Goal: Browse casually: Explore the website without a specific task or goal

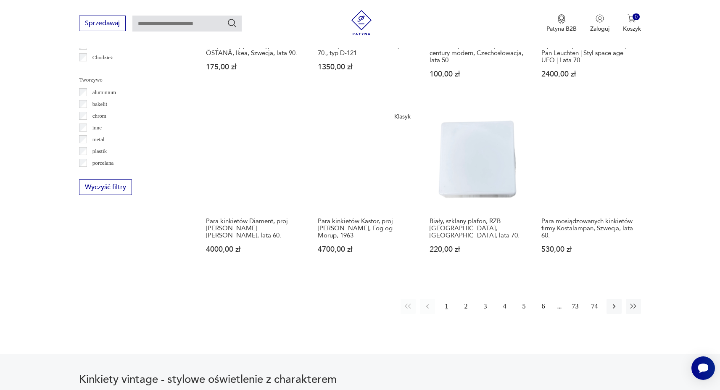
scroll to position [828, 0]
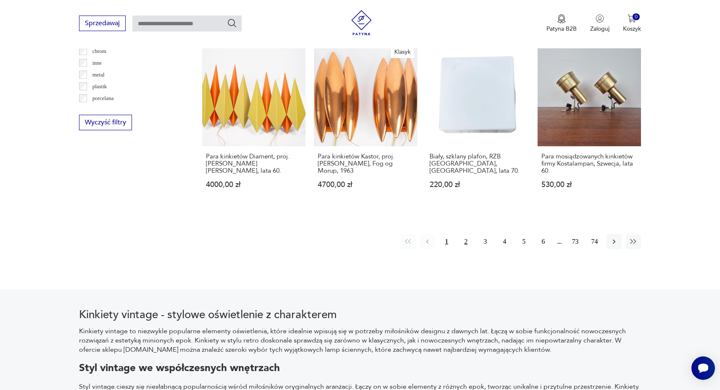
click at [462, 234] on button "2" at bounding box center [465, 241] width 15 height 15
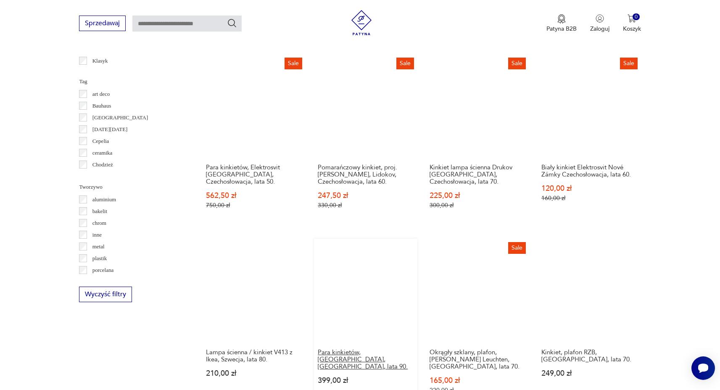
scroll to position [710, 0]
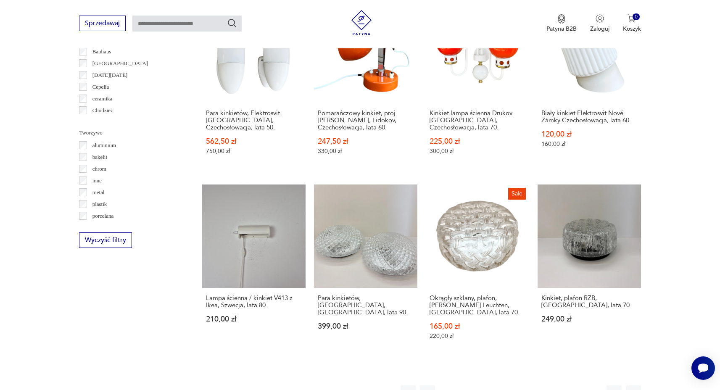
click at [486, 385] on button "3" at bounding box center [485, 392] width 15 height 15
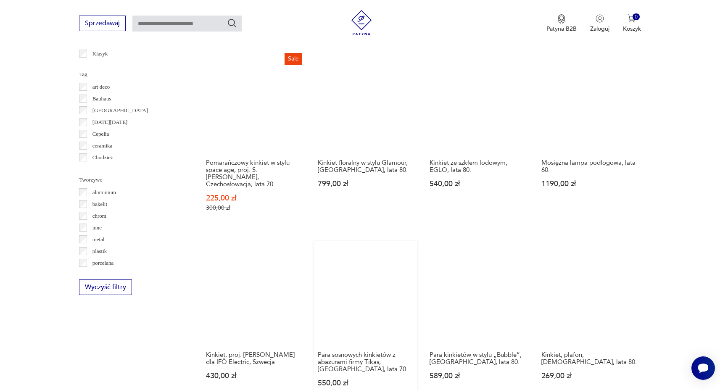
scroll to position [783, 0]
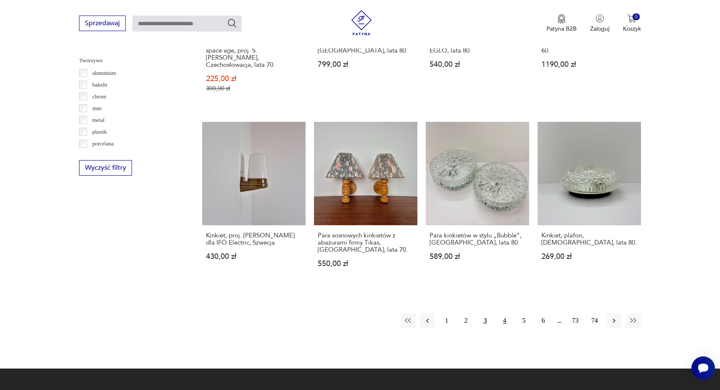
click at [504, 313] on button "4" at bounding box center [504, 320] width 15 height 15
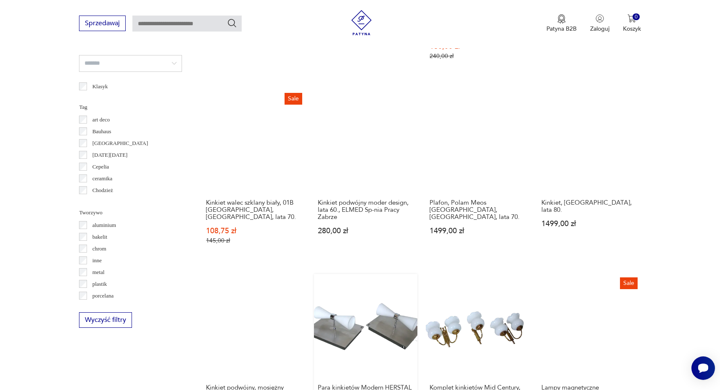
scroll to position [707, 0]
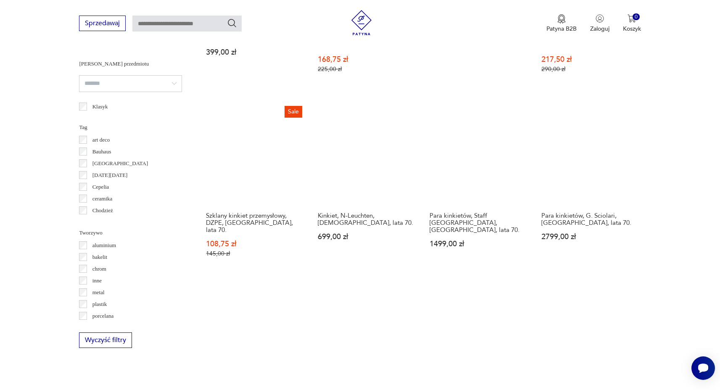
scroll to position [684, 0]
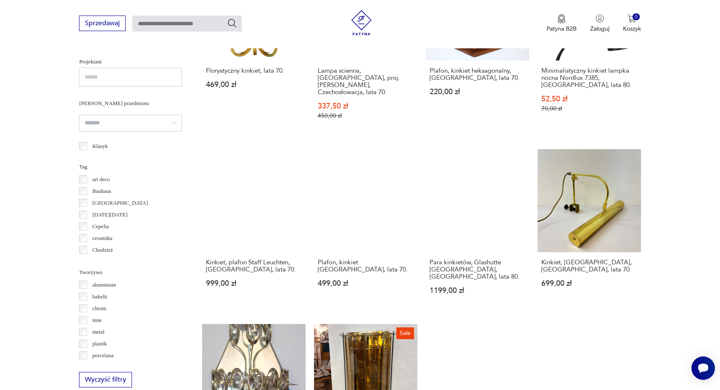
scroll to position [670, 0]
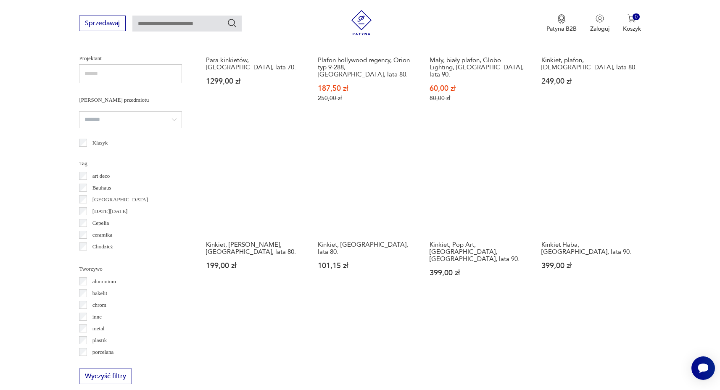
scroll to position [709, 0]
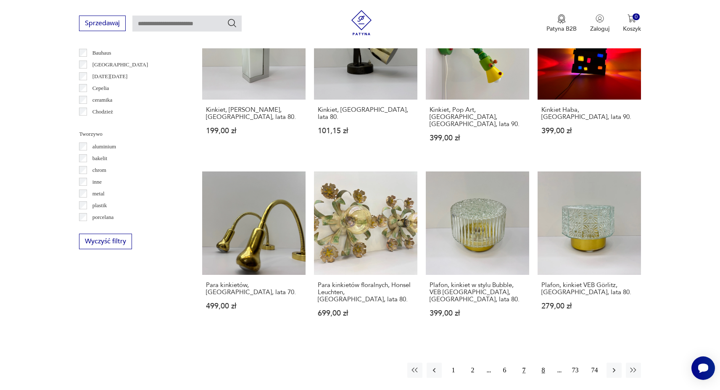
click at [544, 363] on button "8" at bounding box center [543, 370] width 15 height 15
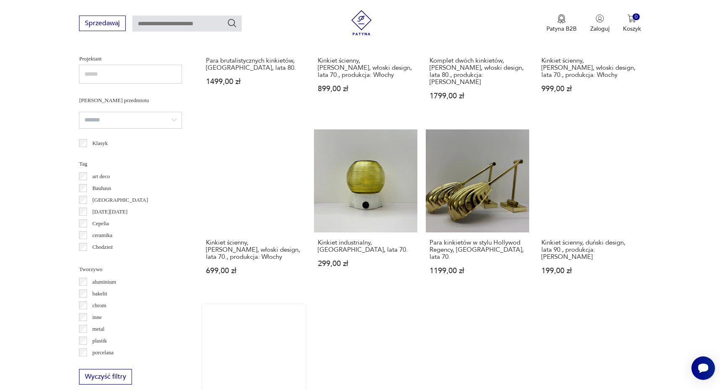
scroll to position [663, 0]
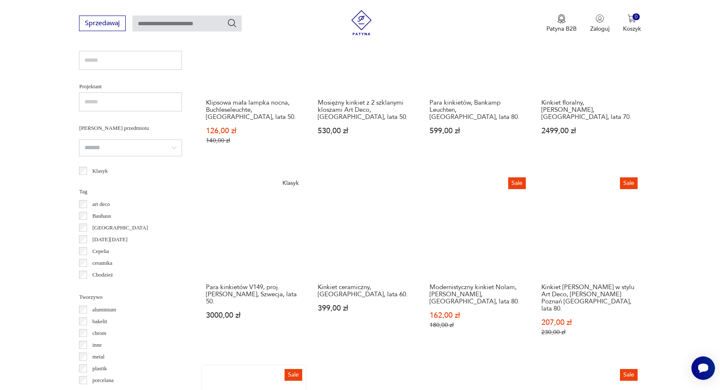
scroll to position [704, 0]
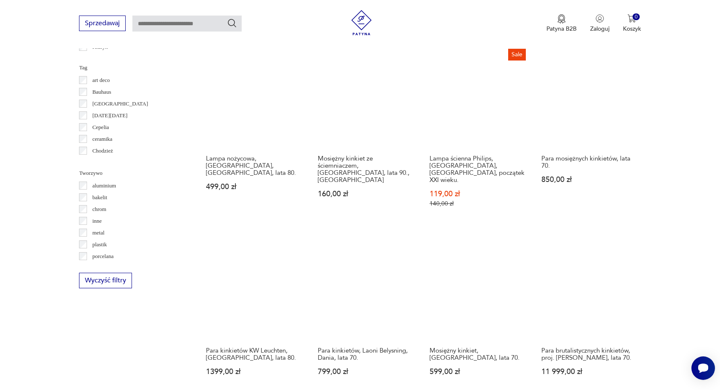
scroll to position [735, 0]
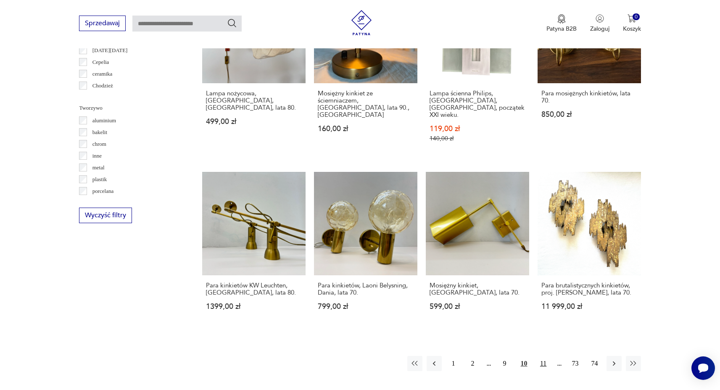
click at [542, 356] on button "11" at bounding box center [543, 363] width 15 height 15
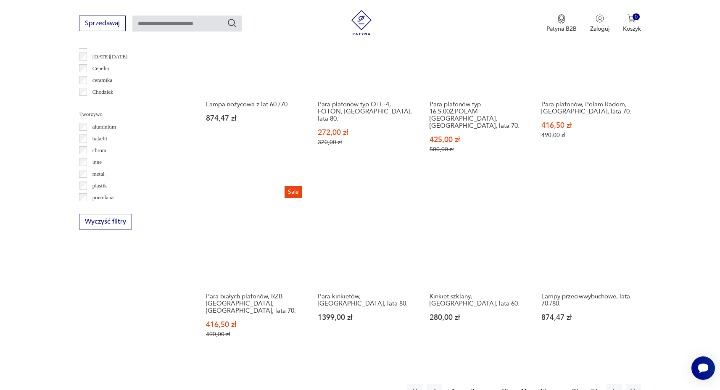
scroll to position [800, 0]
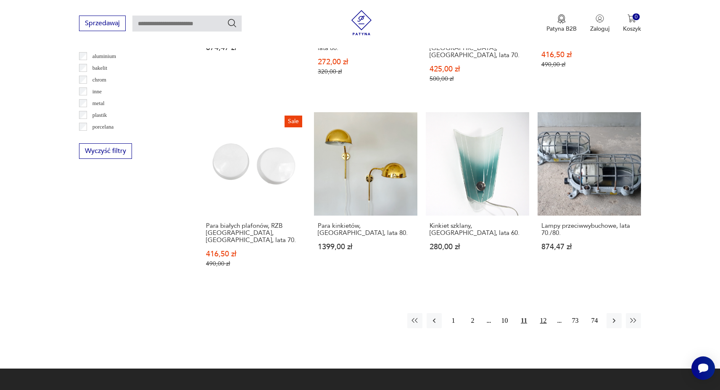
click at [543, 313] on button "12" at bounding box center [543, 320] width 15 height 15
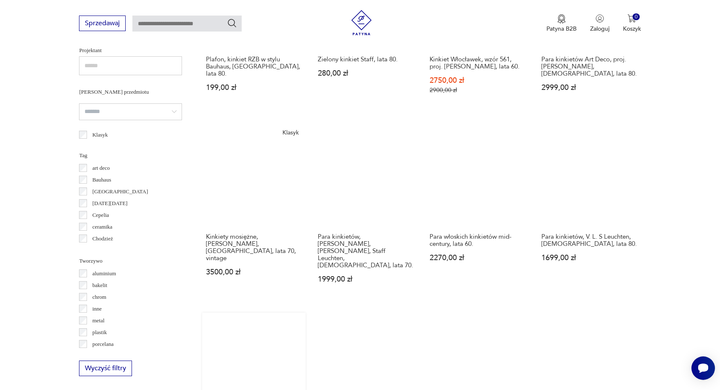
scroll to position [838, 0]
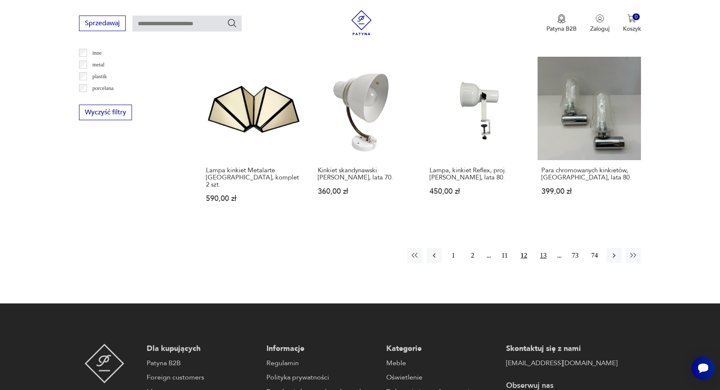
click at [542, 248] on button "13" at bounding box center [543, 255] width 15 height 15
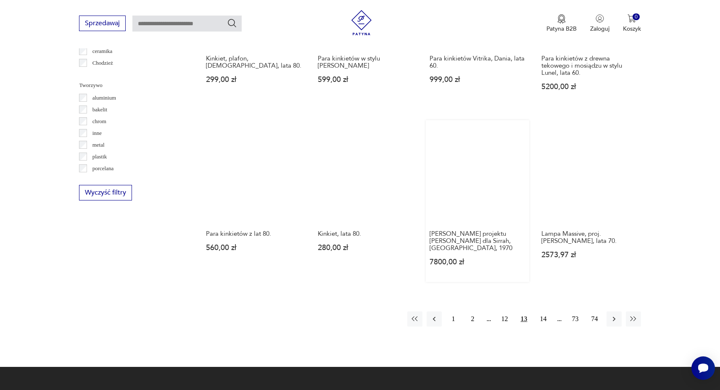
scroll to position [830, 0]
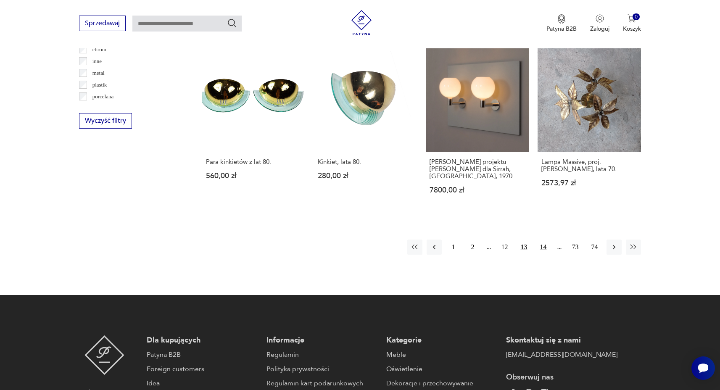
click at [544, 239] on button "14" at bounding box center [543, 246] width 15 height 15
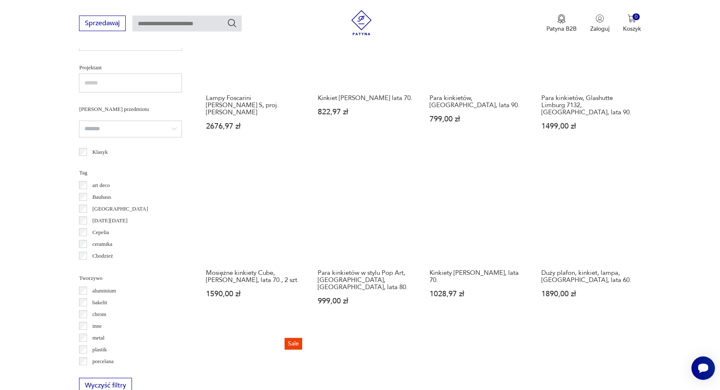
scroll to position [810, 0]
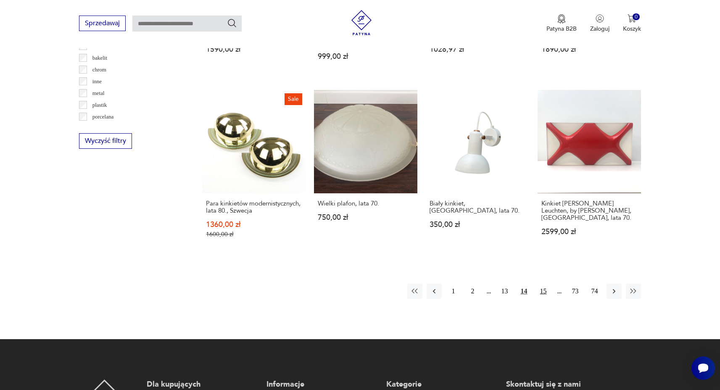
click at [541, 284] on button "15" at bounding box center [543, 291] width 15 height 15
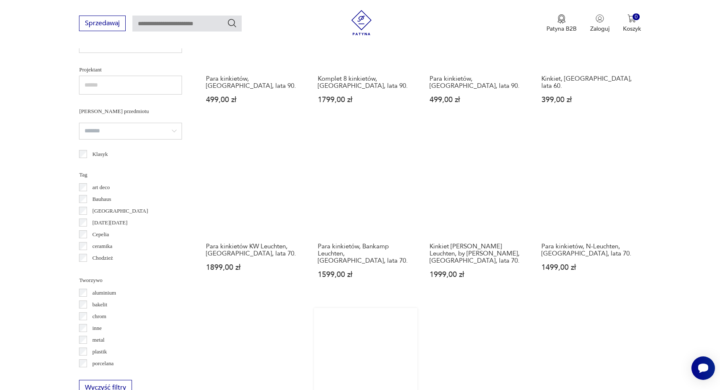
scroll to position [705, 0]
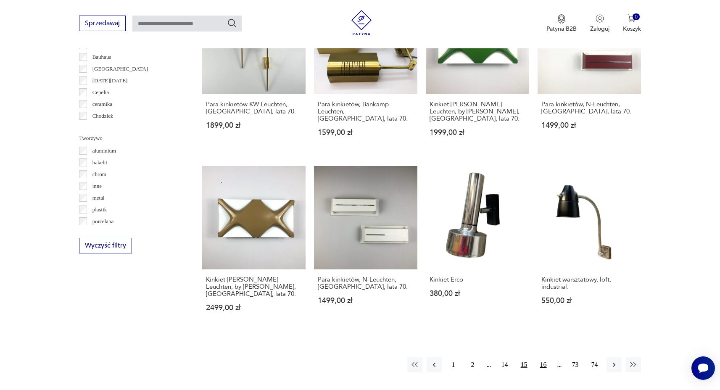
click at [545, 357] on button "16" at bounding box center [543, 364] width 15 height 15
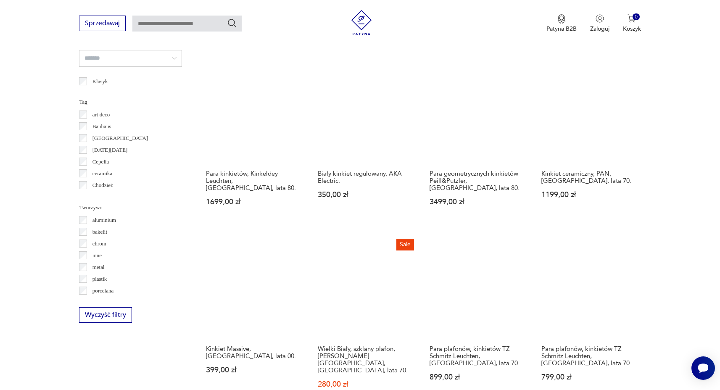
scroll to position [651, 0]
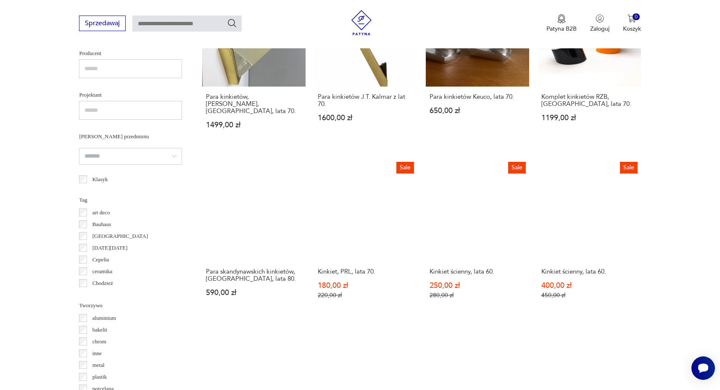
scroll to position [704, 0]
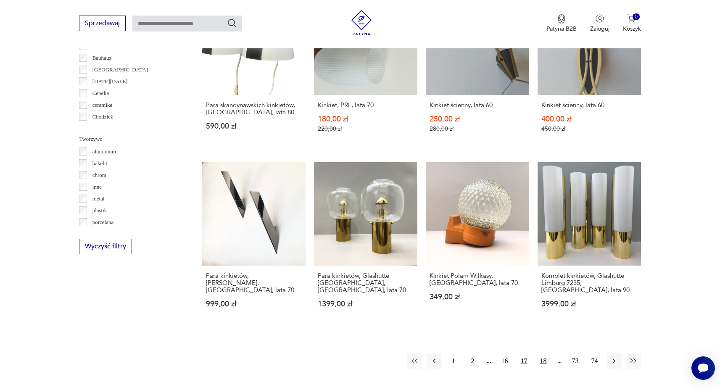
click at [540, 353] on button "18" at bounding box center [543, 360] width 15 height 15
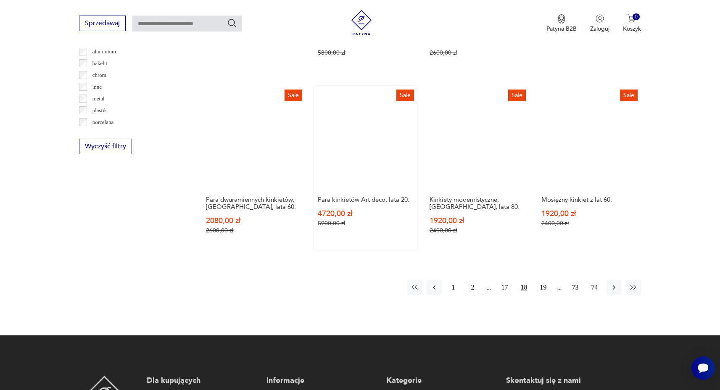
scroll to position [902, 0]
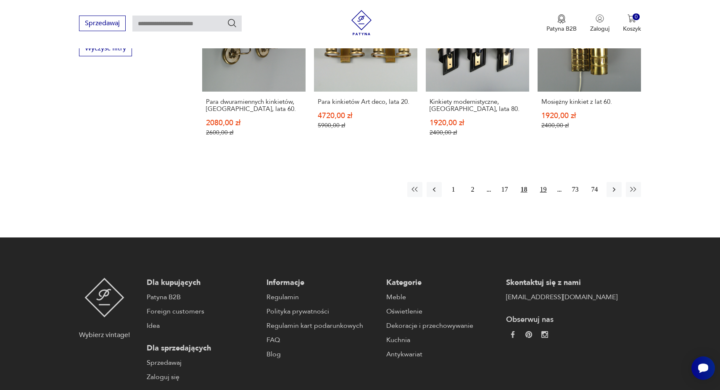
click at [541, 182] on button "19" at bounding box center [543, 189] width 15 height 15
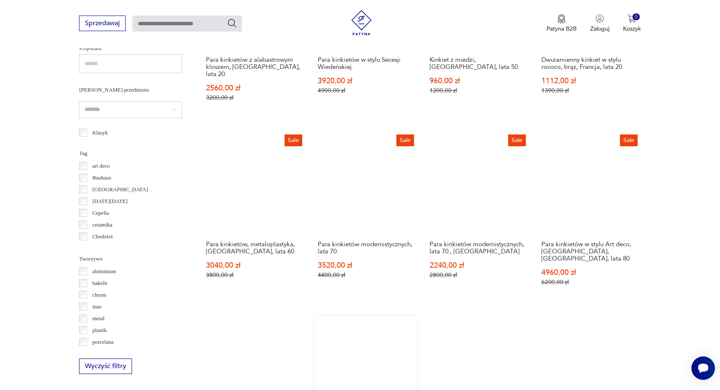
scroll to position [663, 0]
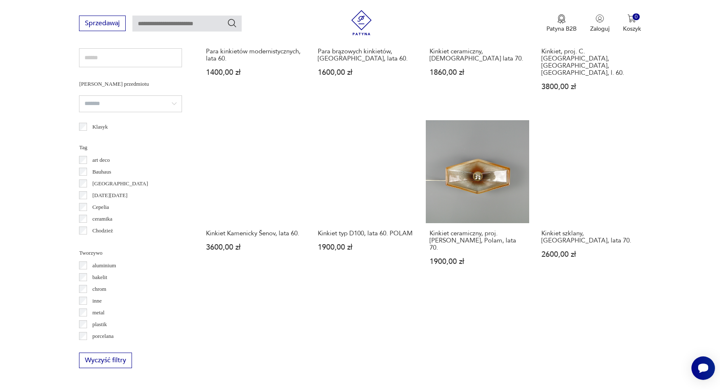
scroll to position [697, 0]
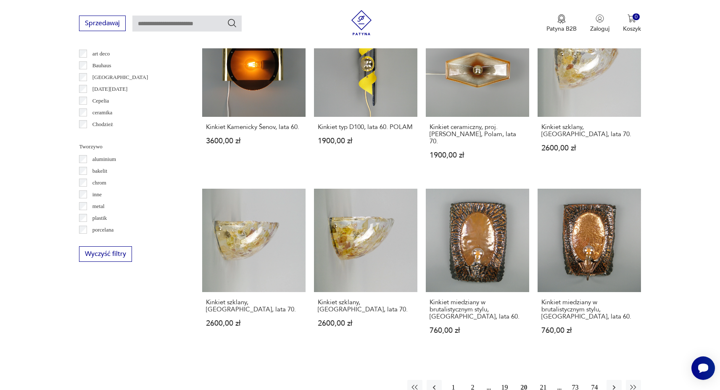
click at [545, 380] on button "21" at bounding box center [543, 387] width 15 height 15
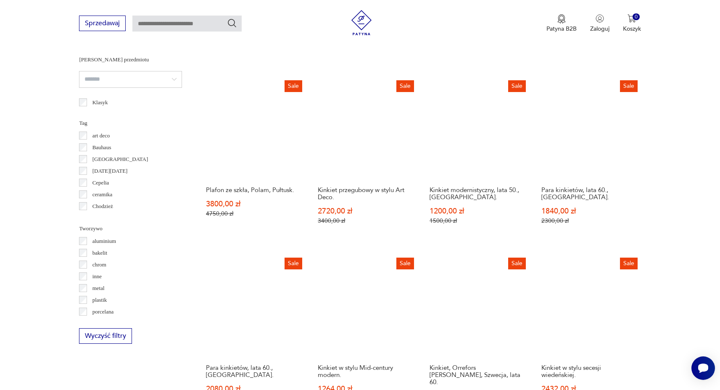
scroll to position [743, 0]
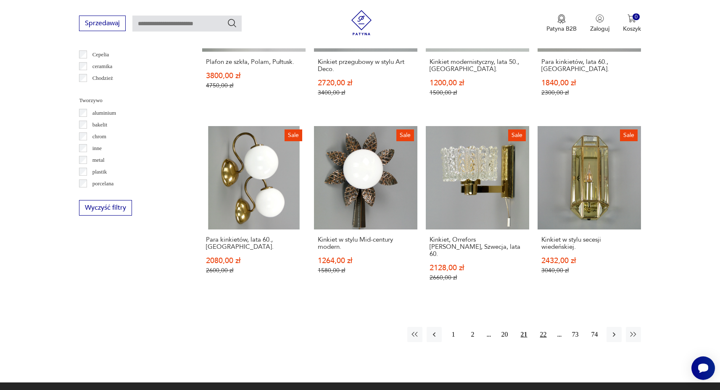
click at [543, 327] on button "22" at bounding box center [543, 334] width 15 height 15
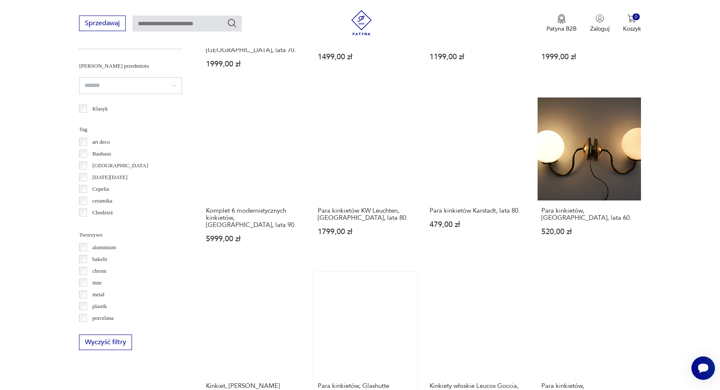
scroll to position [656, 0]
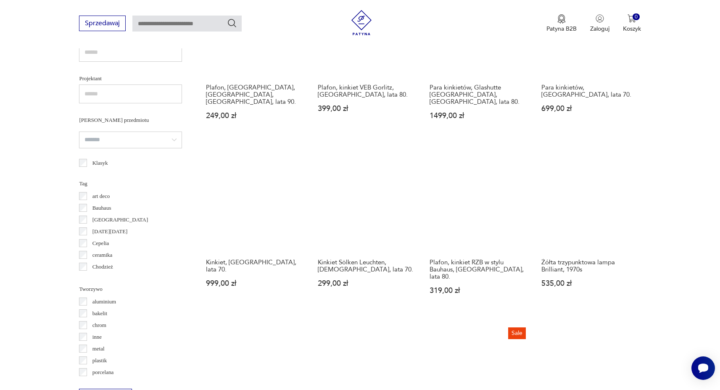
scroll to position [639, 0]
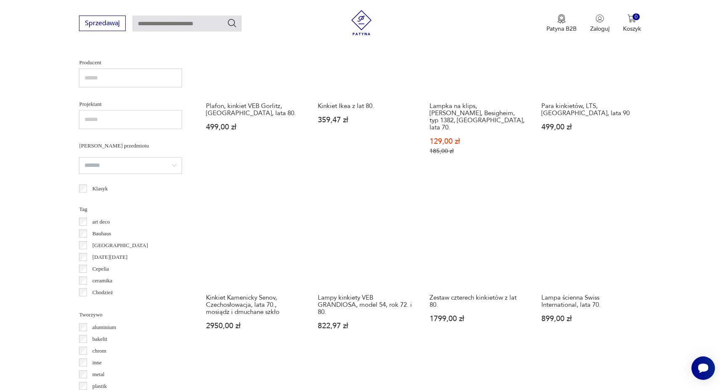
scroll to position [696, 0]
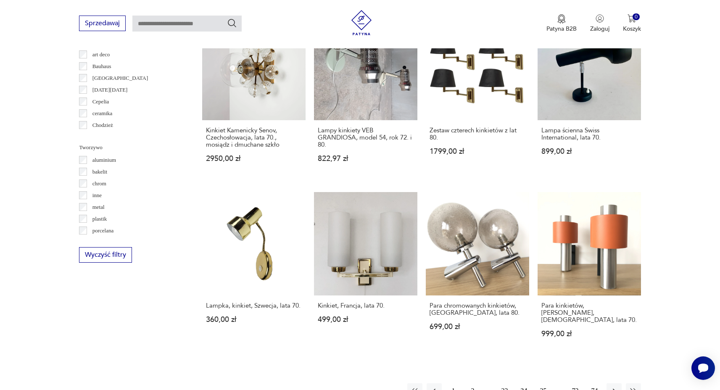
click at [542, 383] on button "25" at bounding box center [543, 390] width 15 height 15
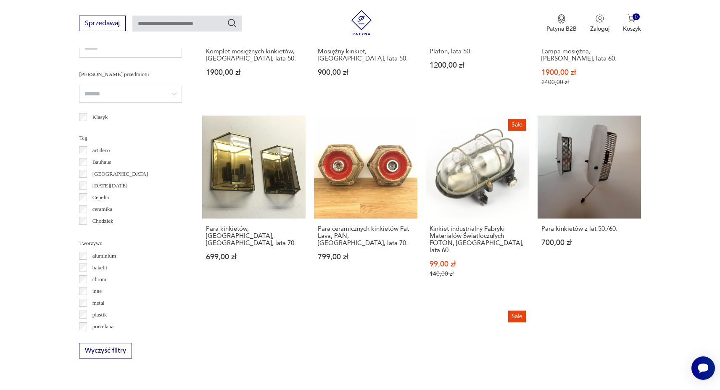
scroll to position [739, 0]
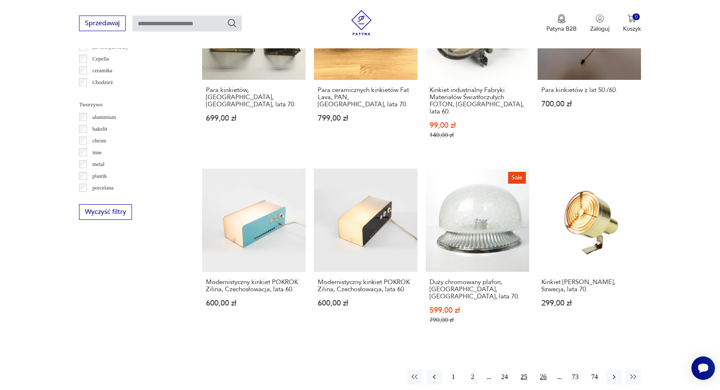
click at [545, 369] on button "26" at bounding box center [543, 376] width 15 height 15
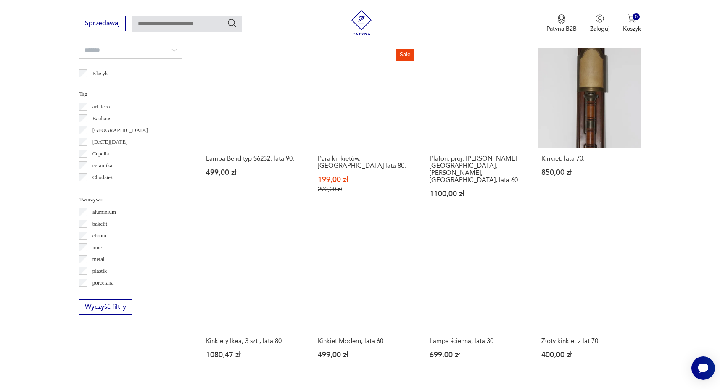
scroll to position [655, 0]
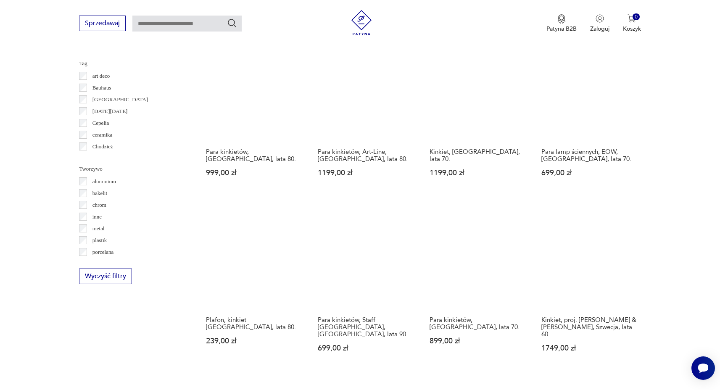
scroll to position [734, 0]
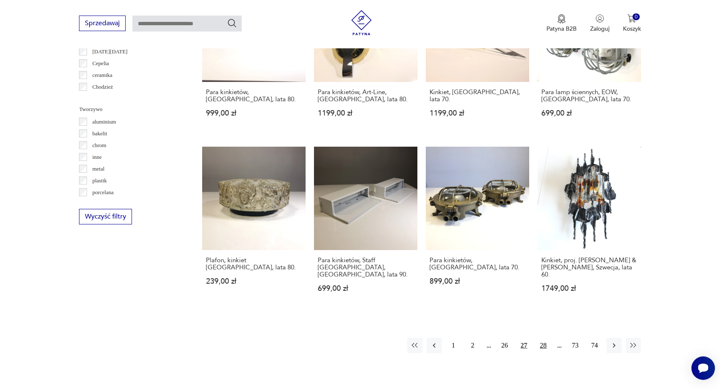
click at [543, 338] on button "28" at bounding box center [543, 345] width 15 height 15
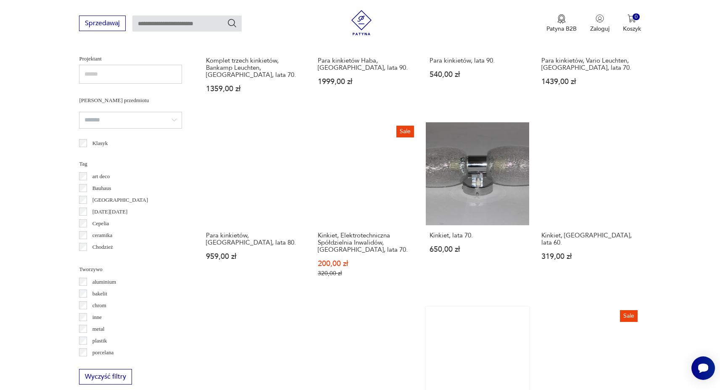
scroll to position [639, 0]
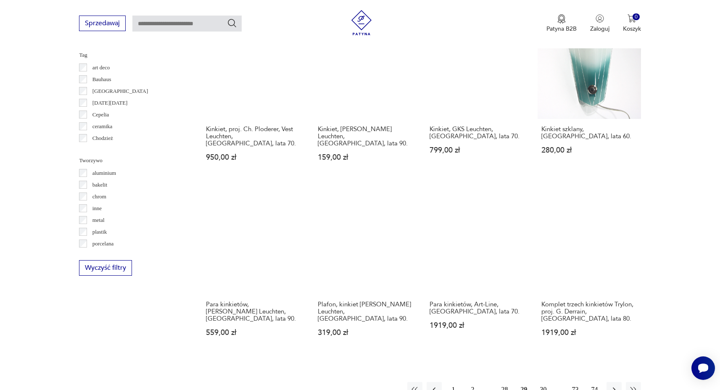
scroll to position [742, 0]
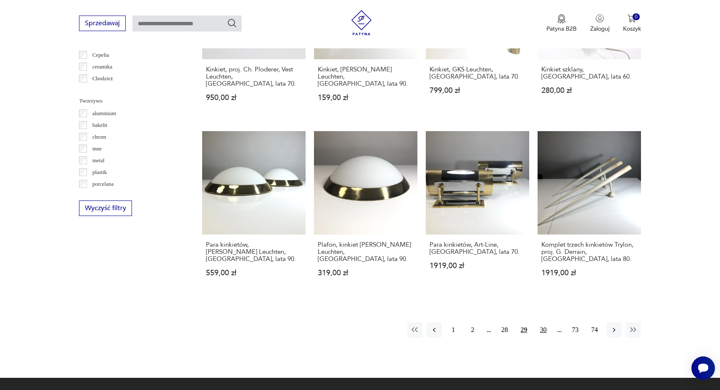
click at [546, 322] on button "30" at bounding box center [543, 329] width 15 height 15
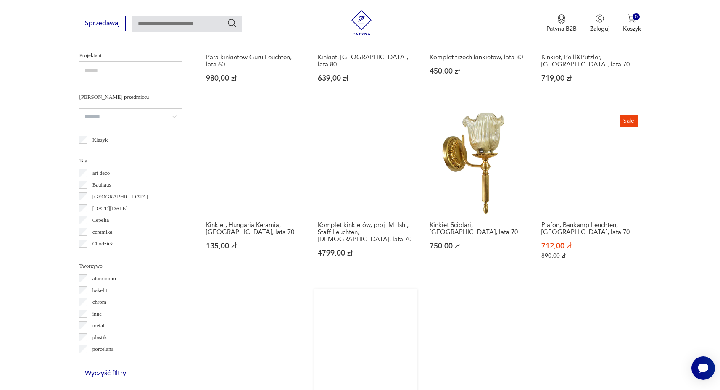
scroll to position [729, 0]
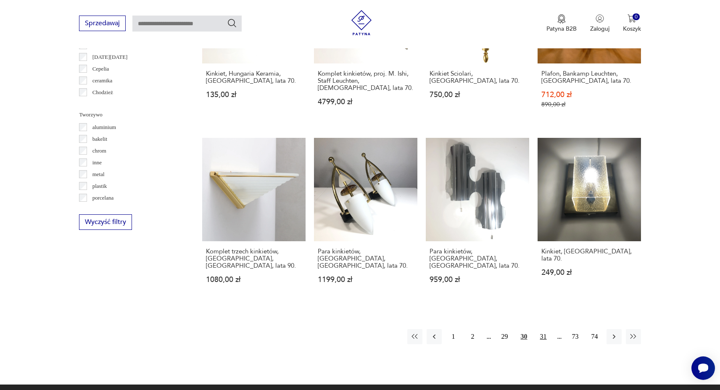
click at [544, 329] on button "31" at bounding box center [543, 336] width 15 height 15
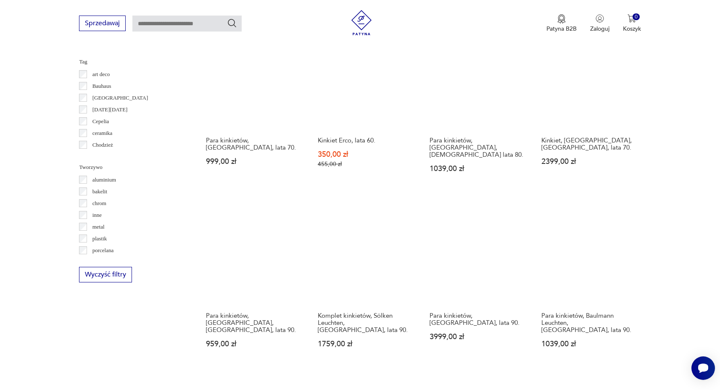
scroll to position [737, 0]
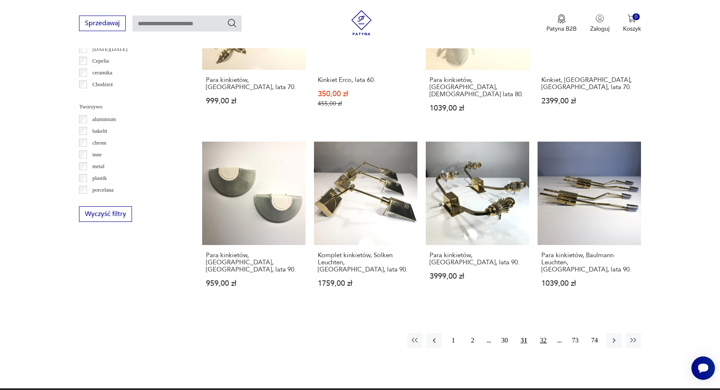
click at [540, 333] on button "32" at bounding box center [543, 340] width 15 height 15
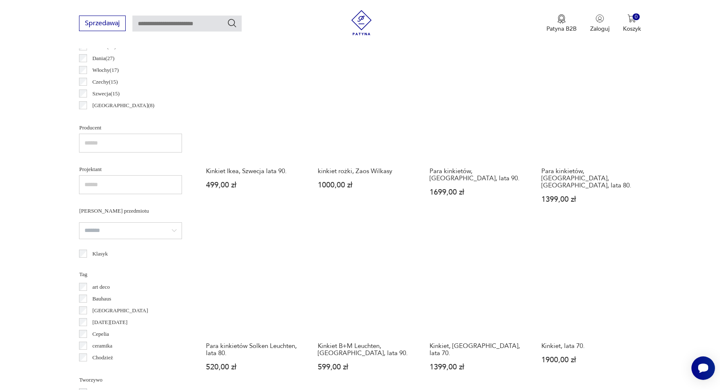
scroll to position [619, 0]
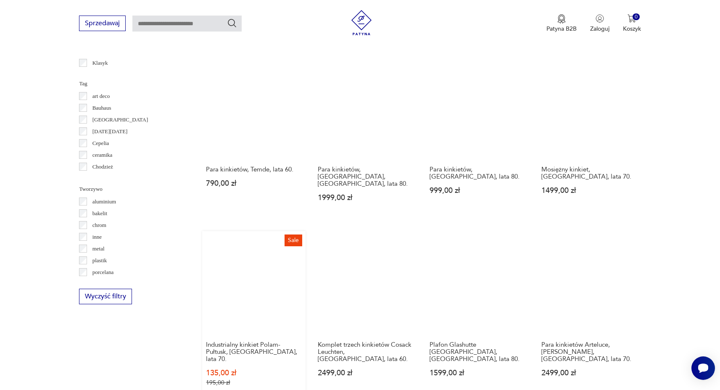
scroll to position [725, 0]
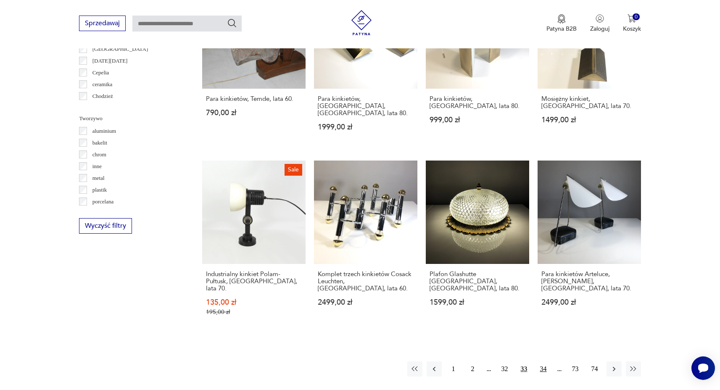
click at [545, 361] on button "34" at bounding box center [543, 368] width 15 height 15
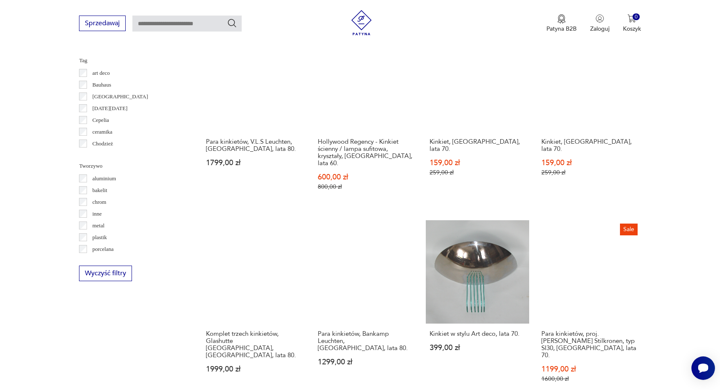
scroll to position [679, 0]
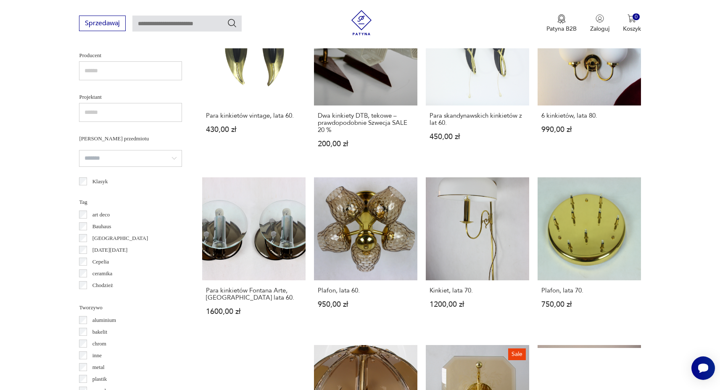
scroll to position [700, 0]
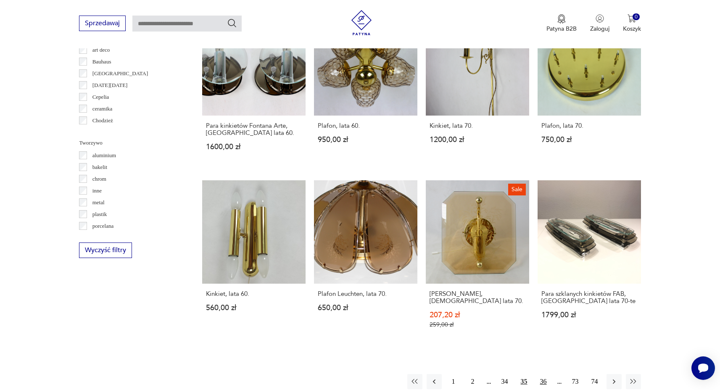
click at [544, 374] on button "36" at bounding box center [543, 381] width 15 height 15
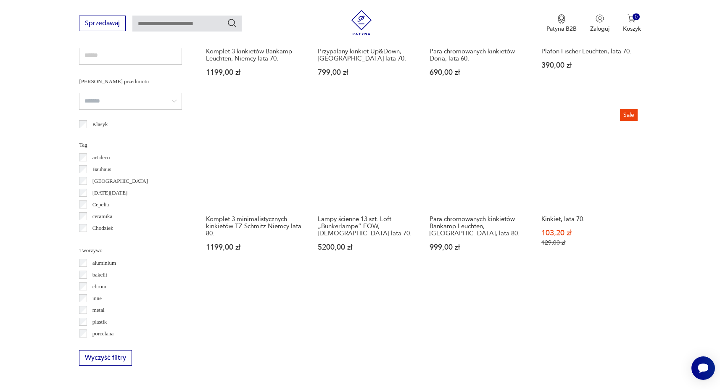
scroll to position [661, 0]
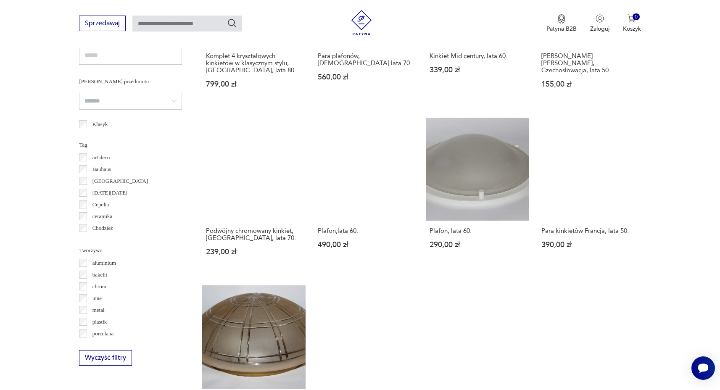
scroll to position [655, 0]
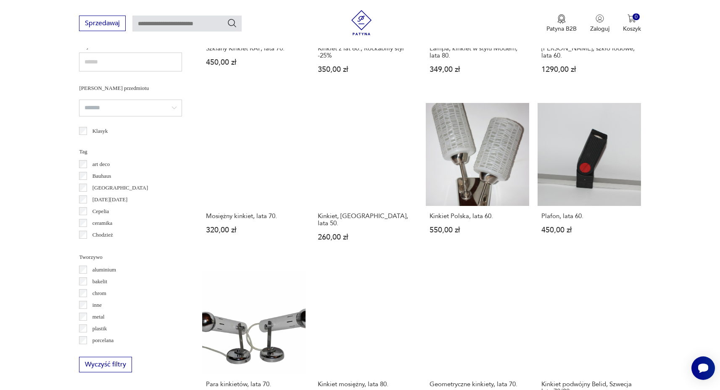
scroll to position [689, 0]
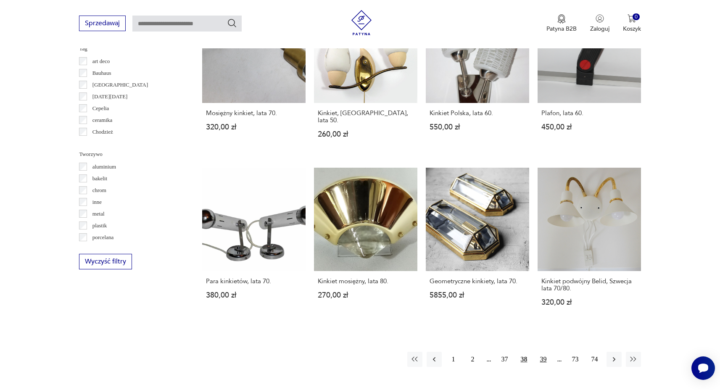
click at [546, 352] on button "39" at bounding box center [543, 359] width 15 height 15
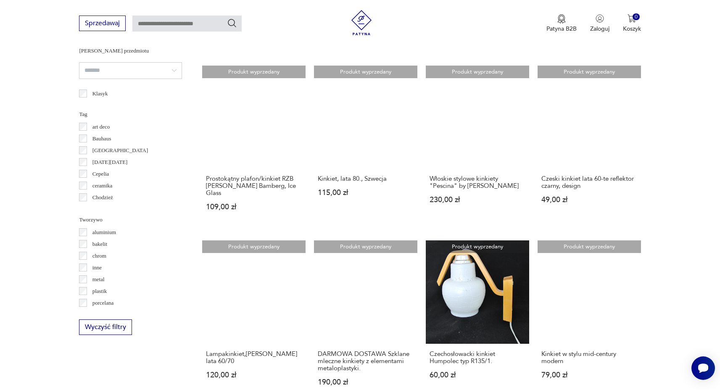
scroll to position [672, 0]
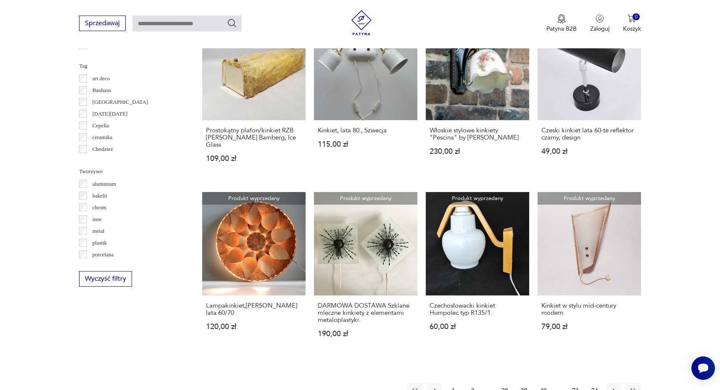
click at [544, 383] on button "40" at bounding box center [543, 390] width 15 height 15
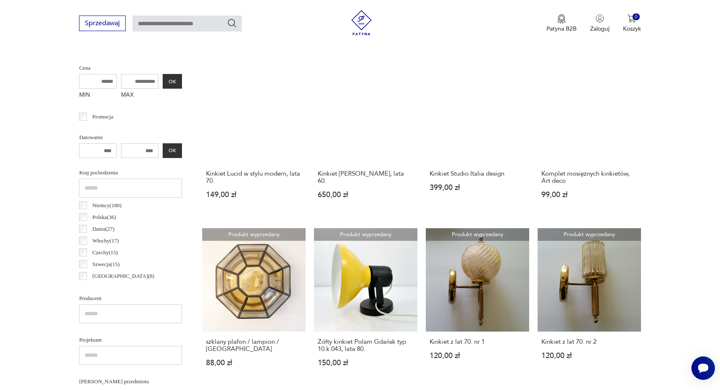
scroll to position [198, 0]
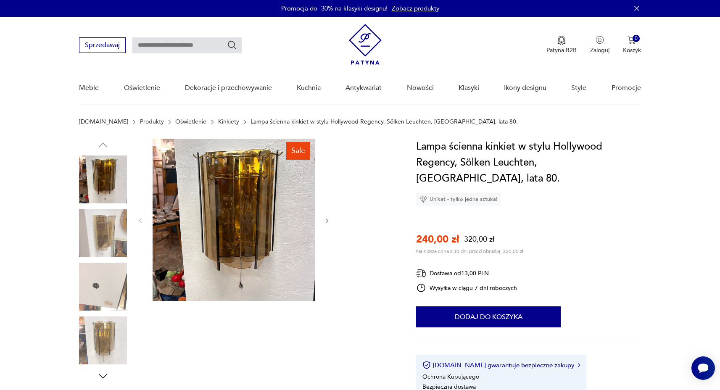
click at [327, 220] on icon "button" at bounding box center [327, 220] width 7 height 7
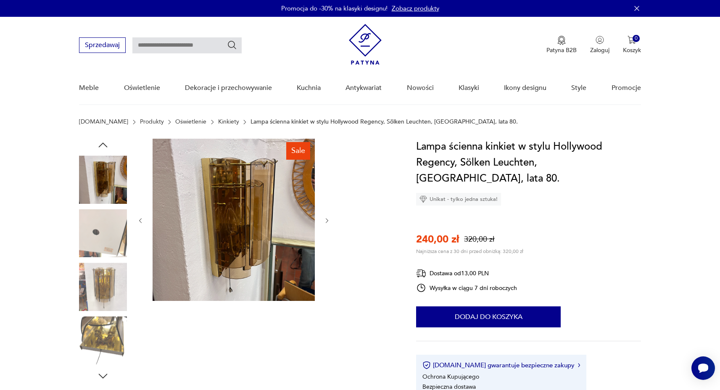
click at [327, 220] on icon "button" at bounding box center [327, 220] width 7 height 7
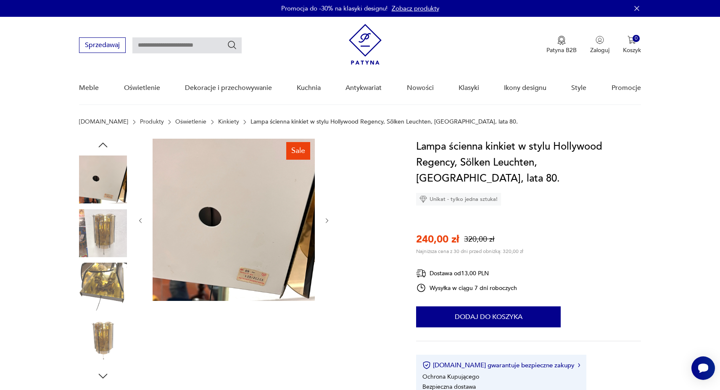
click at [327, 220] on icon "button" at bounding box center [327, 220] width 7 height 7
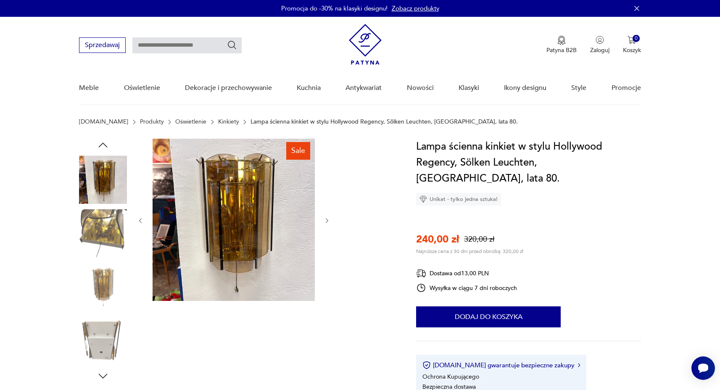
click at [327, 220] on icon "button" at bounding box center [327, 220] width 7 height 7
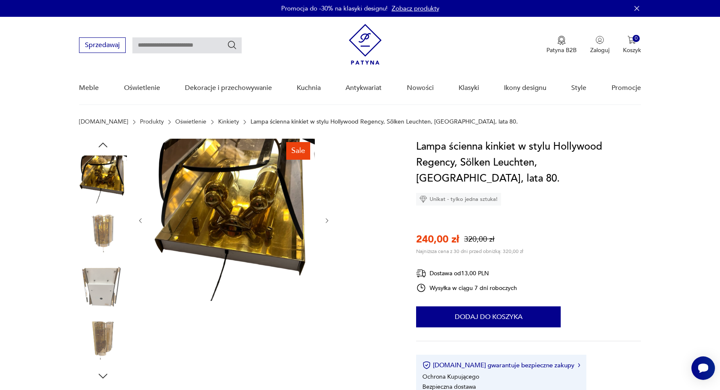
click at [327, 220] on icon "button" at bounding box center [327, 220] width 7 height 7
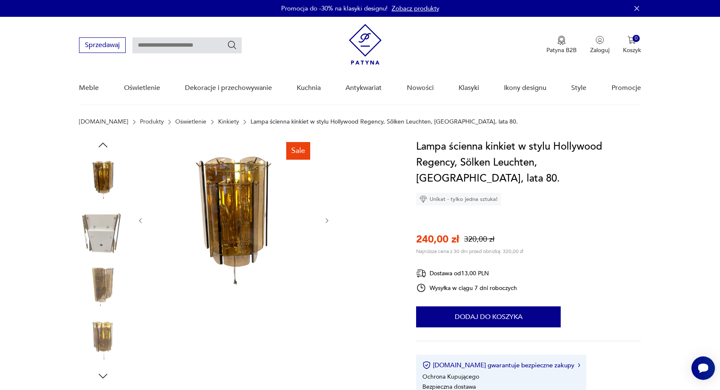
click at [328, 220] on icon "button" at bounding box center [327, 220] width 7 height 7
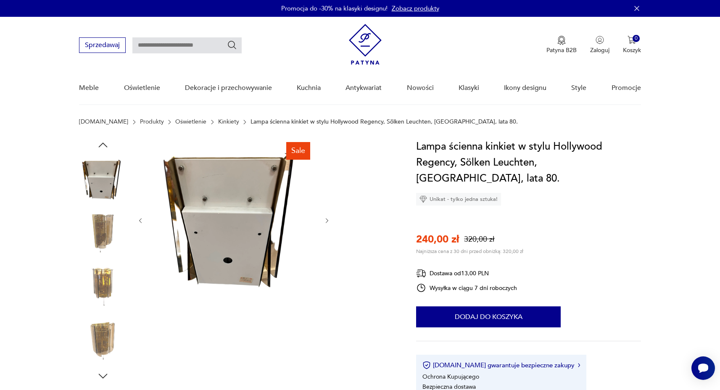
click at [328, 220] on icon "button" at bounding box center [327, 220] width 7 height 7
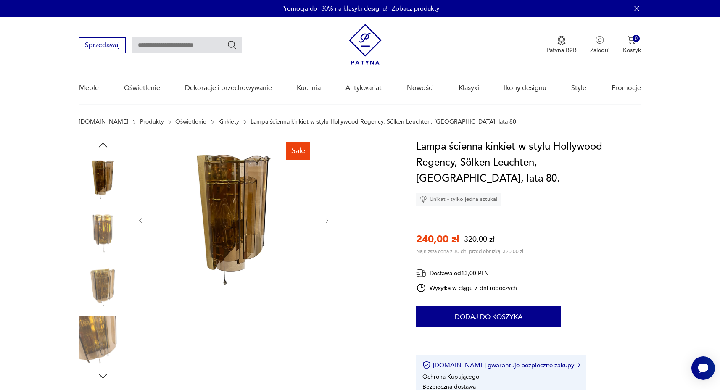
click at [328, 220] on icon "button" at bounding box center [327, 220] width 7 height 7
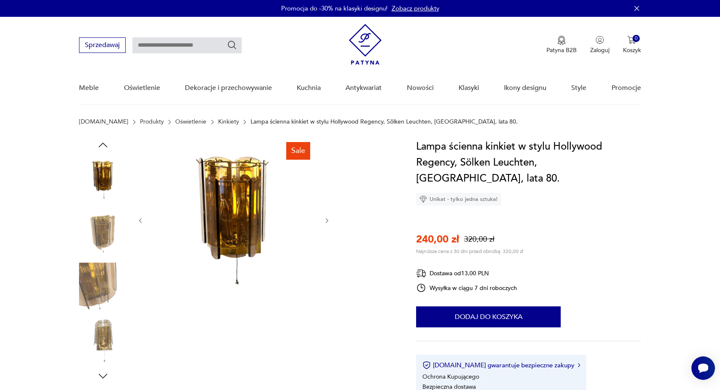
click at [328, 220] on icon "button" at bounding box center [327, 220] width 7 height 7
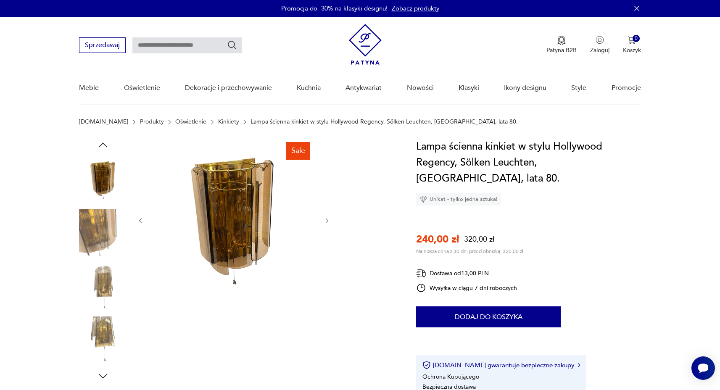
click at [328, 220] on icon "button" at bounding box center [327, 220] width 7 height 7
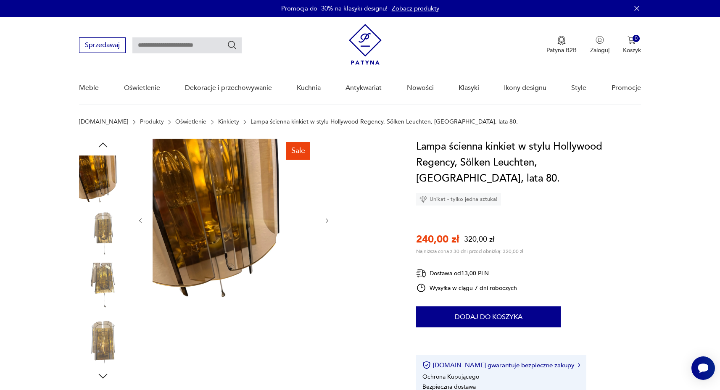
click at [328, 220] on icon "button" at bounding box center [327, 220] width 7 height 7
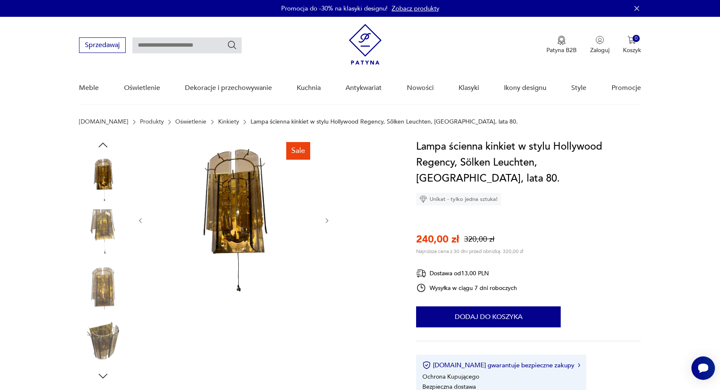
click at [328, 220] on icon "button" at bounding box center [327, 220] width 7 height 7
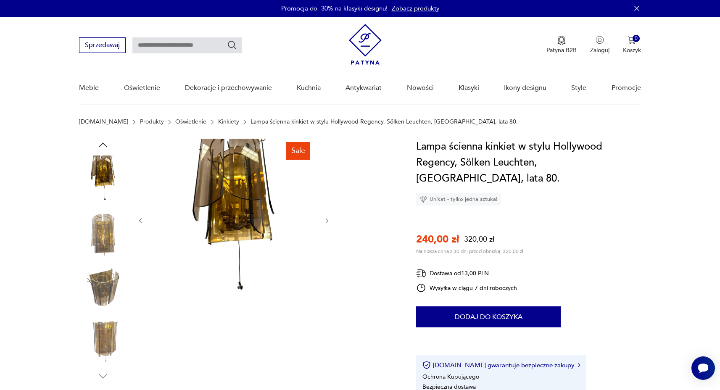
click at [328, 220] on icon "button" at bounding box center [327, 220] width 7 height 7
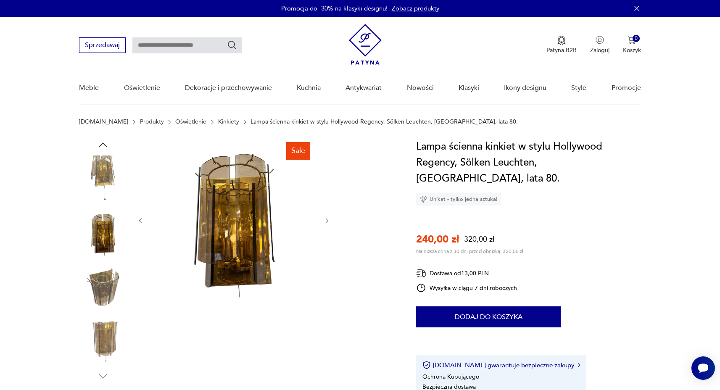
click at [328, 220] on icon "button" at bounding box center [327, 220] width 7 height 7
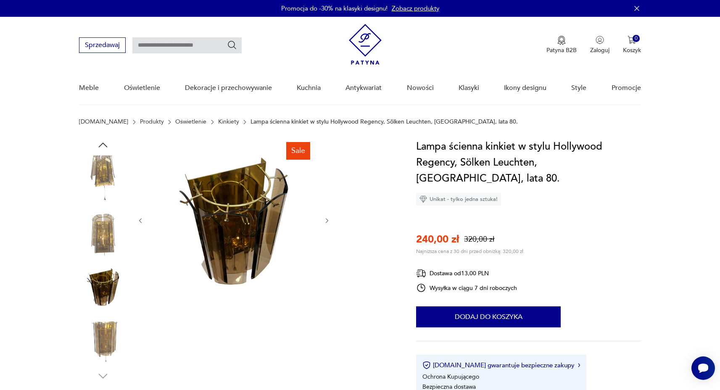
click at [328, 220] on icon "button" at bounding box center [327, 220] width 7 height 7
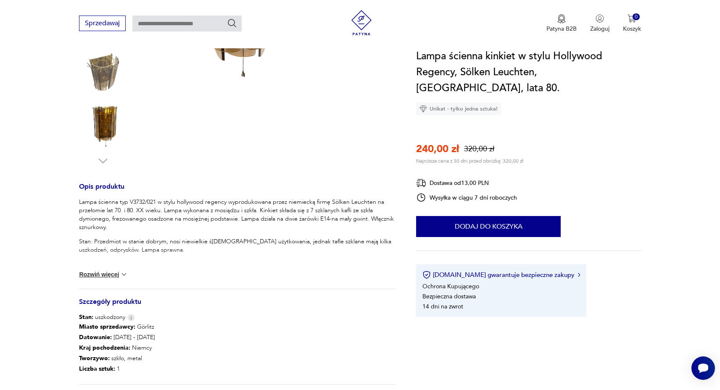
scroll to position [60, 0]
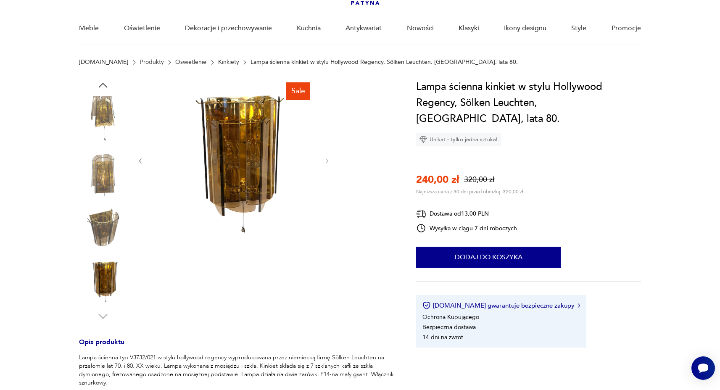
click at [104, 82] on icon "button" at bounding box center [103, 85] width 13 height 13
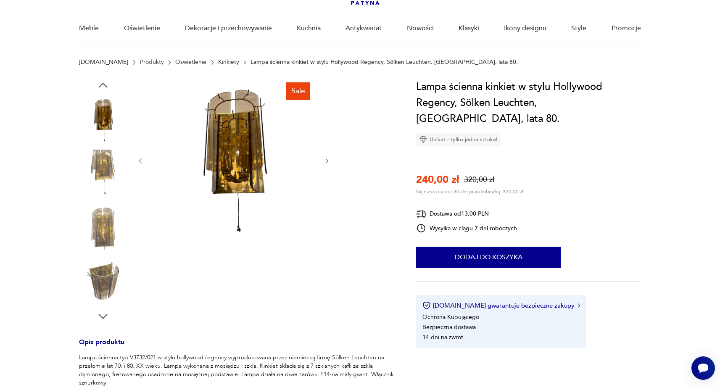
click at [104, 83] on icon "button" at bounding box center [103, 85] width 13 height 13
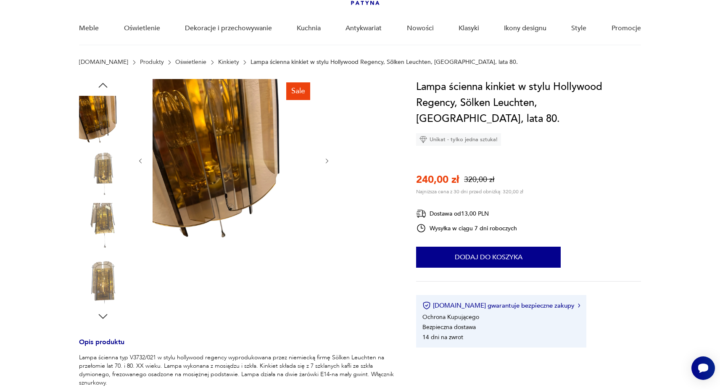
click at [104, 83] on icon "button" at bounding box center [103, 85] width 13 height 13
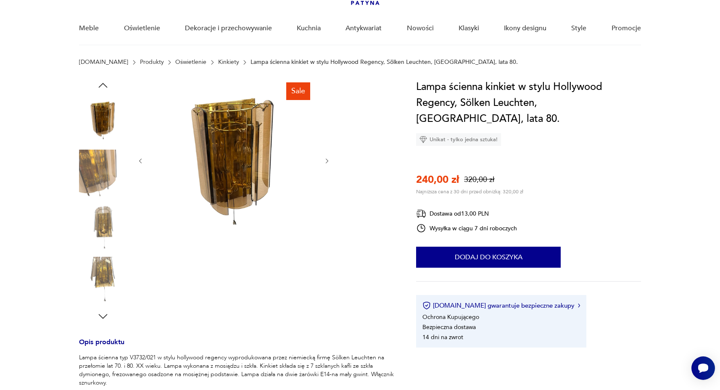
click at [104, 83] on icon "button" at bounding box center [103, 85] width 13 height 13
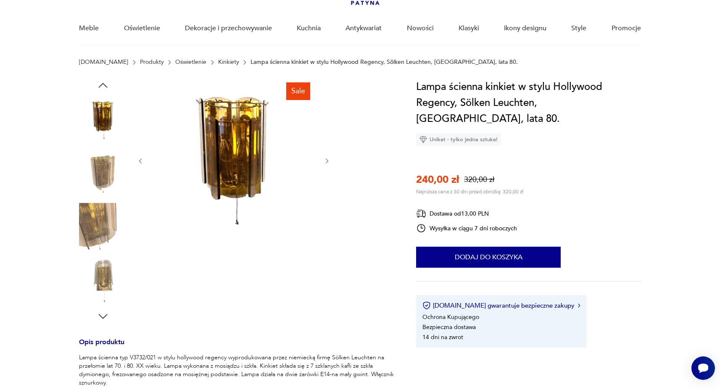
click at [104, 83] on icon "button" at bounding box center [103, 85] width 13 height 13
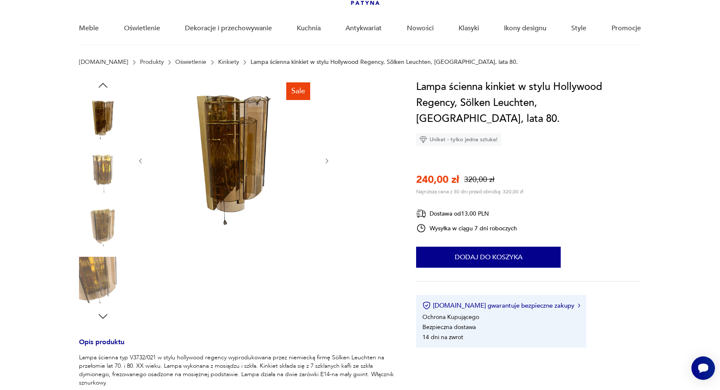
click at [104, 83] on icon "button" at bounding box center [103, 85] width 13 height 13
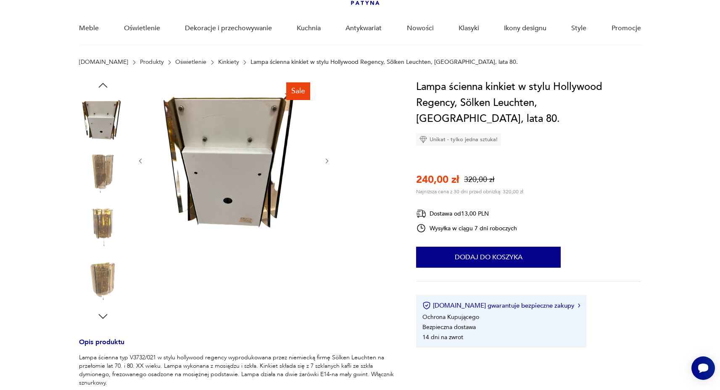
click at [104, 83] on icon "button" at bounding box center [103, 85] width 13 height 13
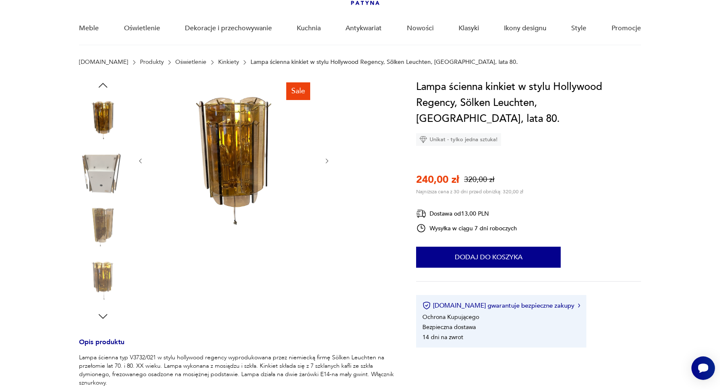
click at [104, 83] on icon "button" at bounding box center [103, 85] width 13 height 13
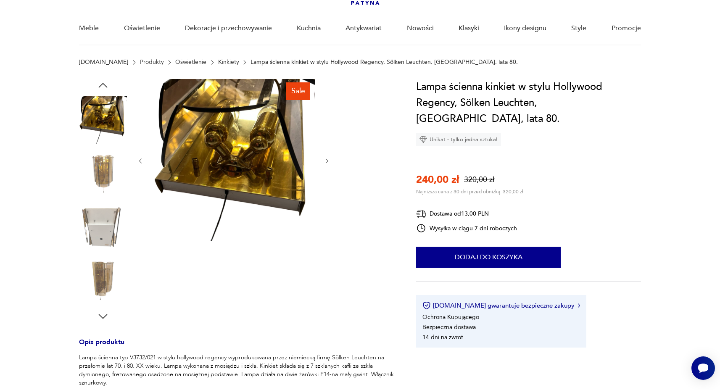
click at [104, 83] on icon "button" at bounding box center [103, 85] width 13 height 13
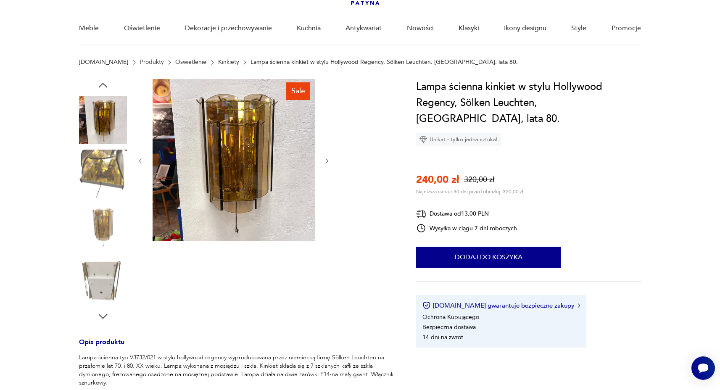
click at [104, 83] on icon "button" at bounding box center [103, 85] width 13 height 13
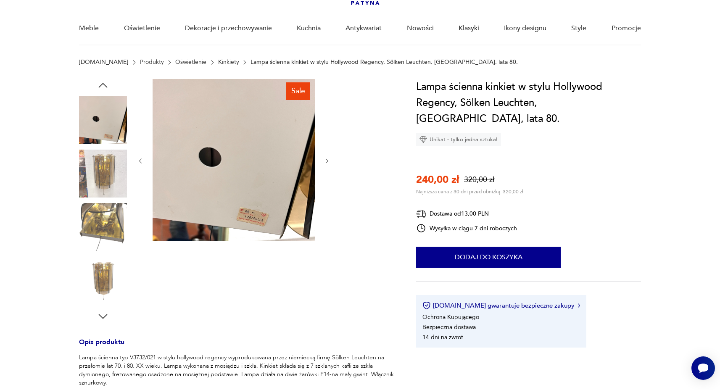
click at [104, 82] on icon "button" at bounding box center [103, 85] width 13 height 13
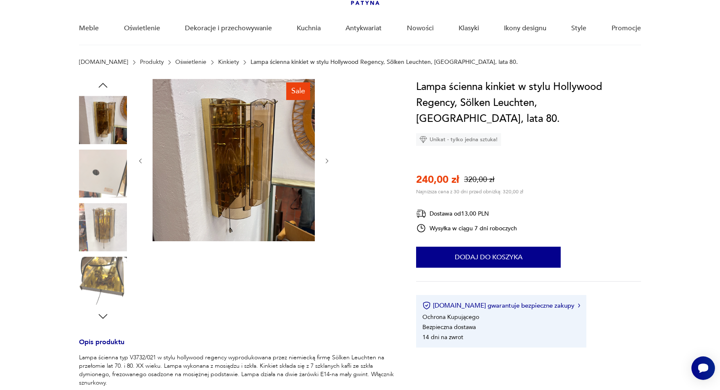
click at [104, 82] on icon "button" at bounding box center [103, 85] width 13 height 13
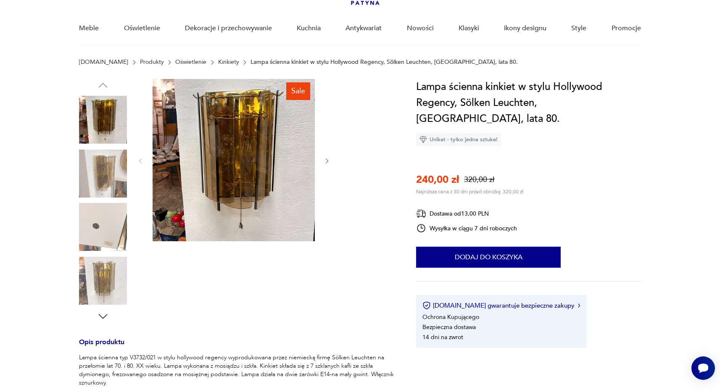
click at [226, 126] on img at bounding box center [234, 160] width 162 height 162
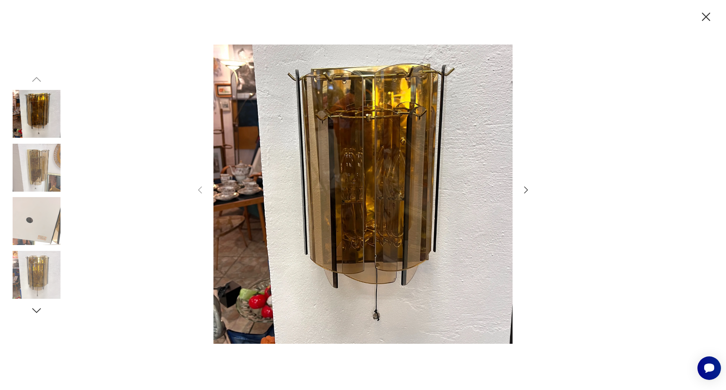
click at [524, 192] on icon "button" at bounding box center [526, 190] width 10 height 10
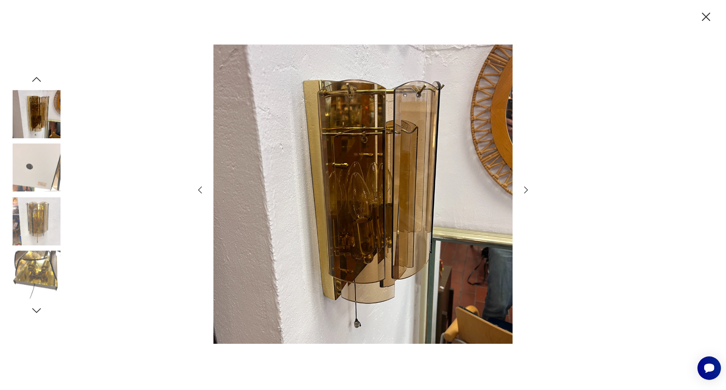
click at [524, 192] on icon "button" at bounding box center [526, 190] width 10 height 10
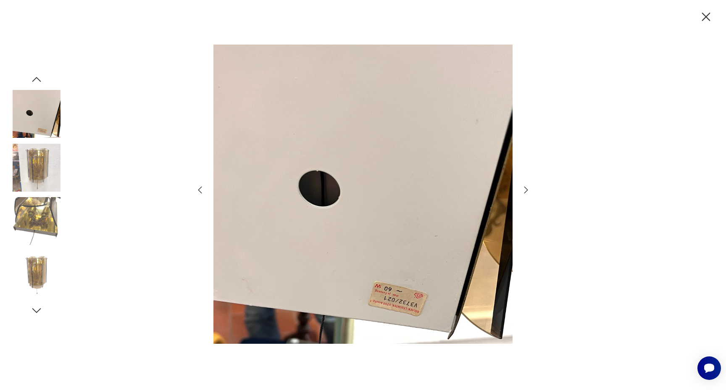
click at [524, 192] on icon "button" at bounding box center [526, 190] width 10 height 10
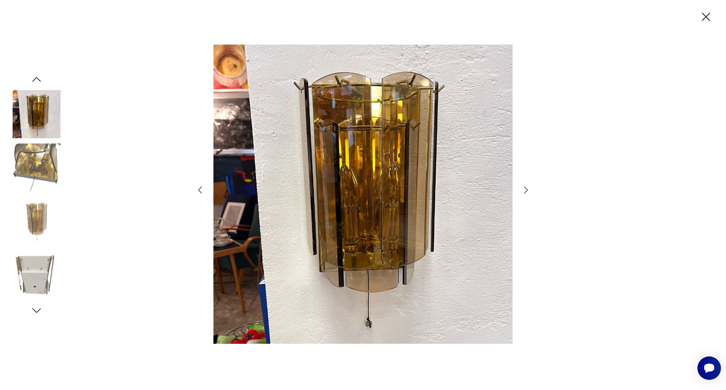
click at [524, 192] on icon "button" at bounding box center [526, 190] width 10 height 10
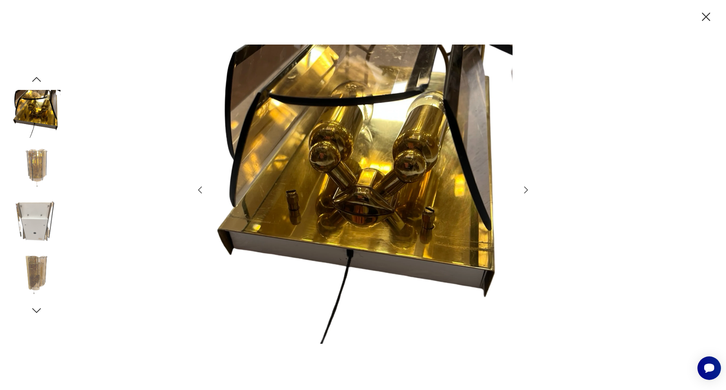
click at [524, 192] on icon "button" at bounding box center [526, 190] width 10 height 10
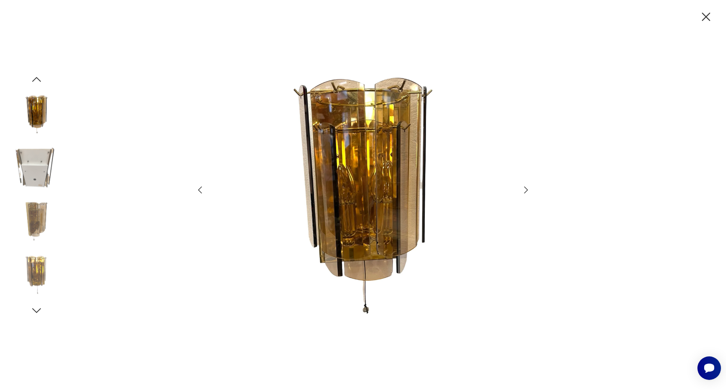
click at [524, 192] on icon "button" at bounding box center [526, 190] width 10 height 10
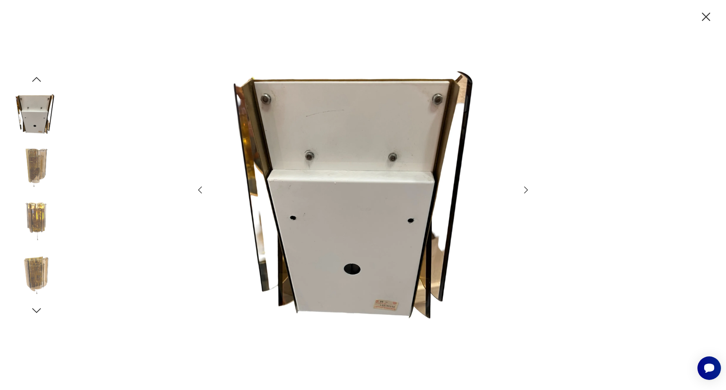
click at [524, 192] on icon "button" at bounding box center [526, 190] width 10 height 10
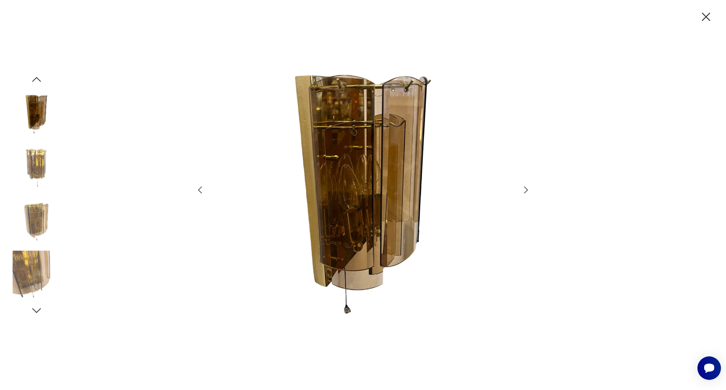
click at [524, 192] on icon "button" at bounding box center [526, 190] width 10 height 10
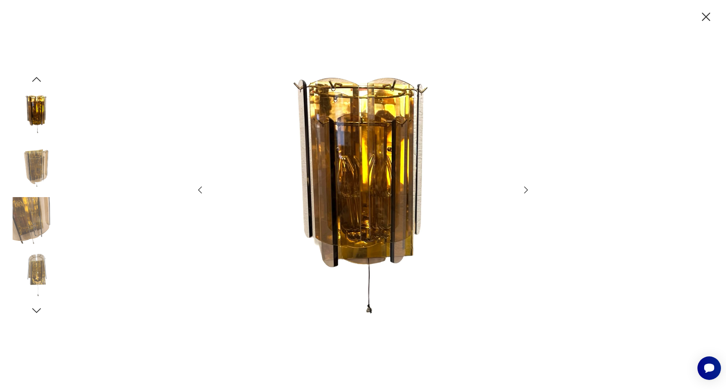
click at [705, 17] on icon "button" at bounding box center [706, 17] width 15 height 15
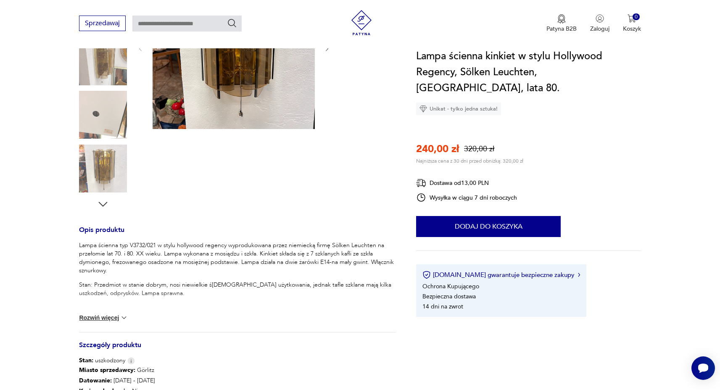
scroll to position [259, 0]
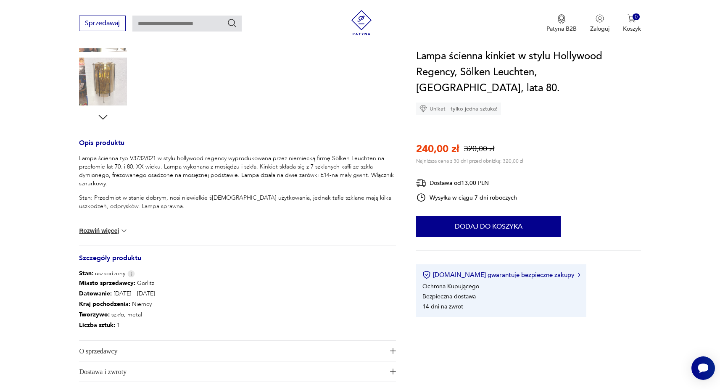
click at [124, 228] on img at bounding box center [124, 230] width 8 height 8
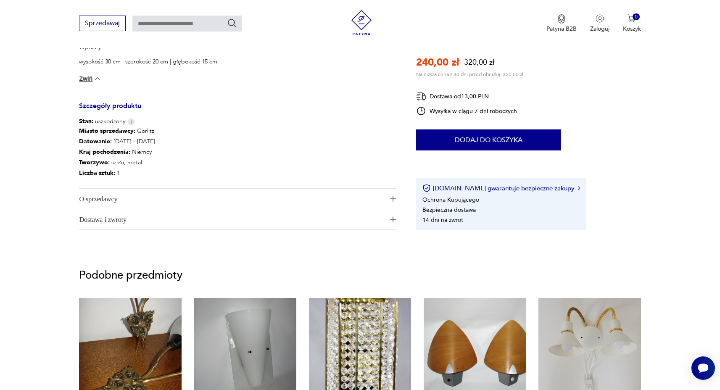
scroll to position [0, 0]
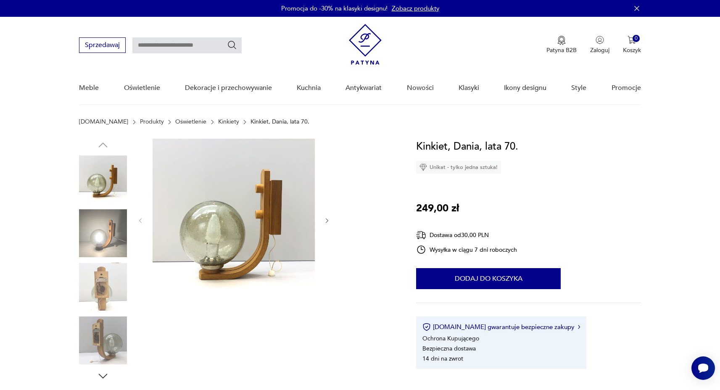
click at [328, 220] on icon "button" at bounding box center [327, 220] width 7 height 7
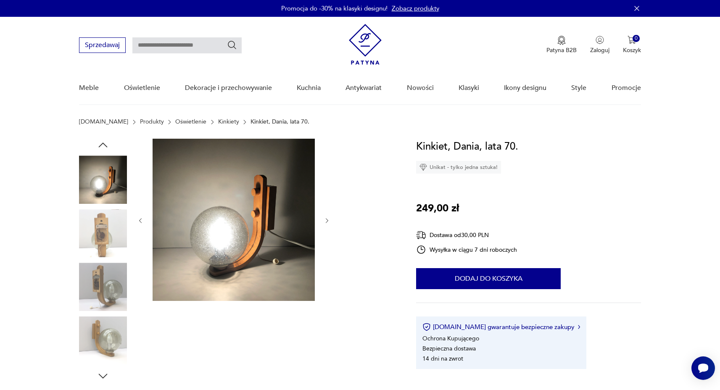
click at [328, 220] on icon "button" at bounding box center [327, 220] width 7 height 7
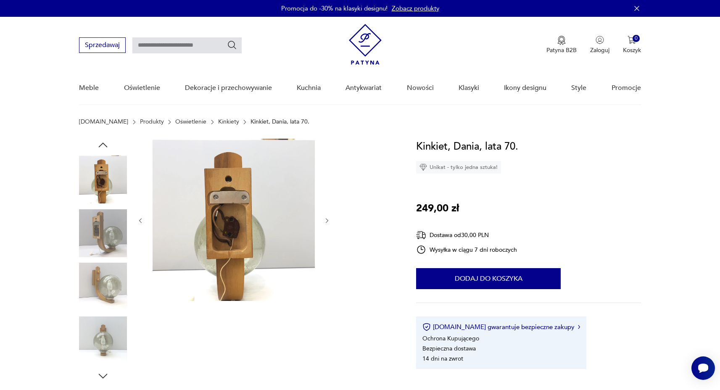
click at [328, 220] on icon "button" at bounding box center [327, 220] width 7 height 7
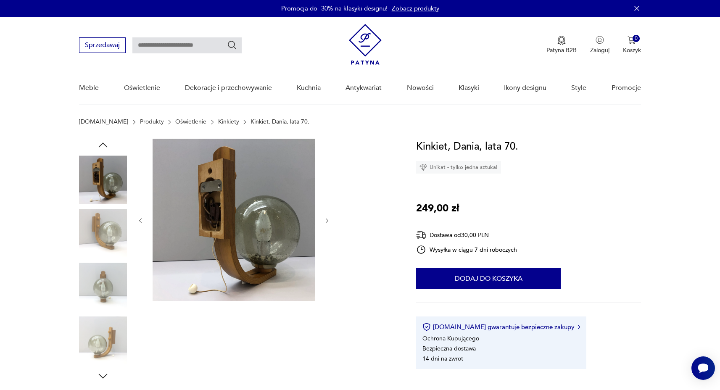
click at [329, 219] on icon "button" at bounding box center [327, 220] width 7 height 7
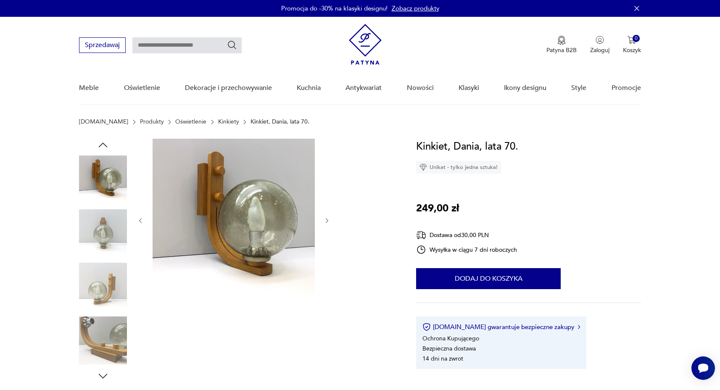
click at [329, 219] on icon "button" at bounding box center [327, 220] width 7 height 7
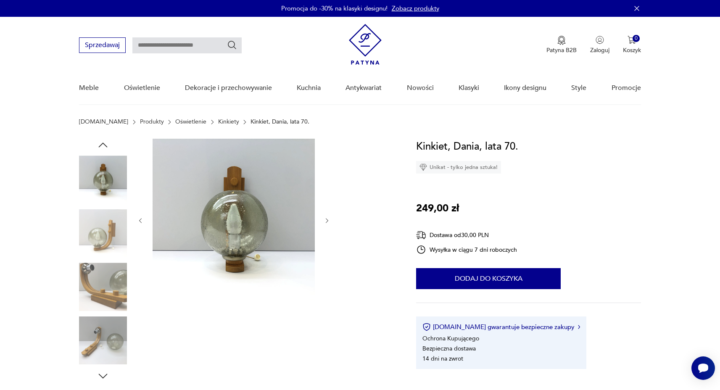
click at [115, 337] on img at bounding box center [103, 340] width 48 height 48
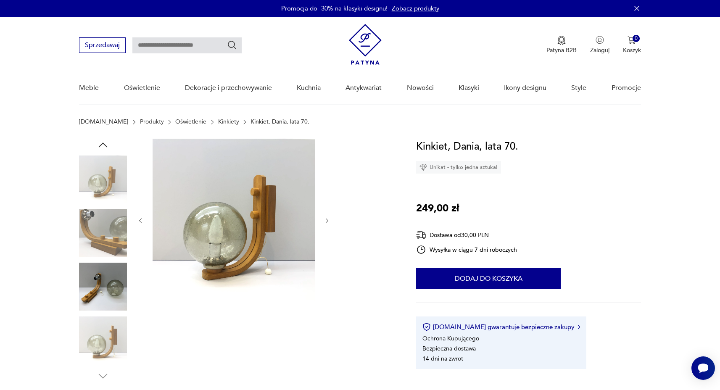
click at [108, 289] on img at bounding box center [103, 287] width 48 height 48
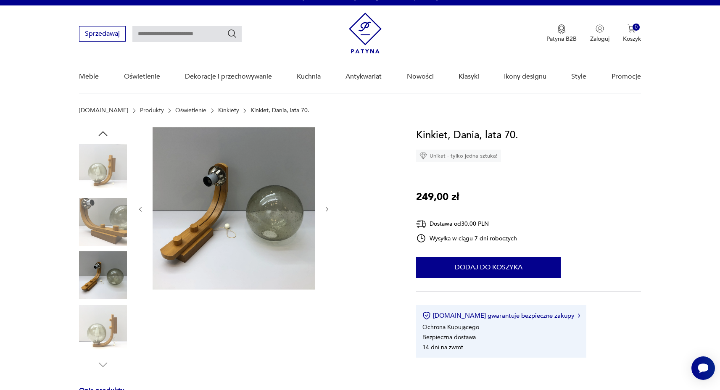
scroll to position [17, 0]
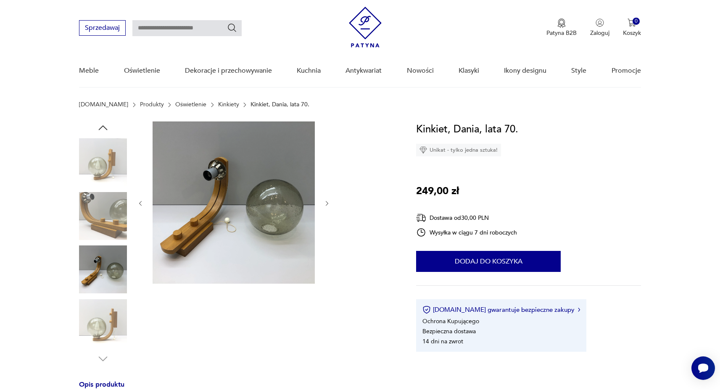
click at [107, 334] on img at bounding box center [103, 323] width 48 height 48
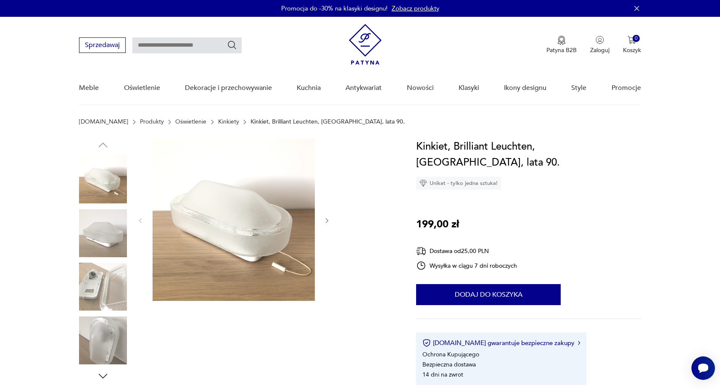
click at [327, 221] on icon "button" at bounding box center [327, 220] width 7 height 7
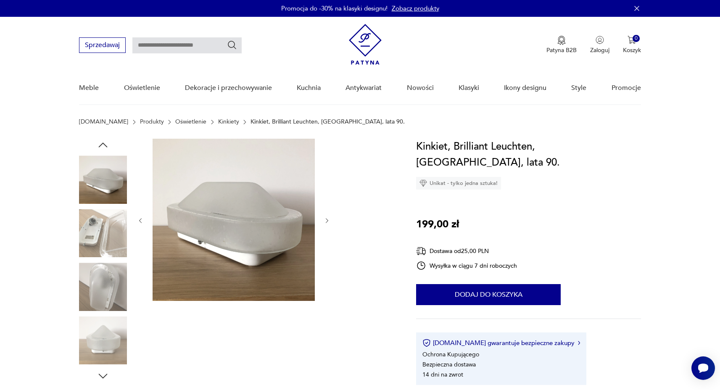
click at [324, 221] on icon "button" at bounding box center [327, 220] width 7 height 7
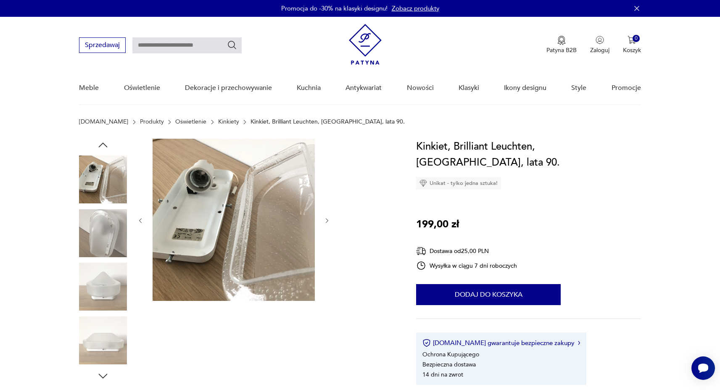
click at [324, 221] on icon "button" at bounding box center [327, 220] width 7 height 7
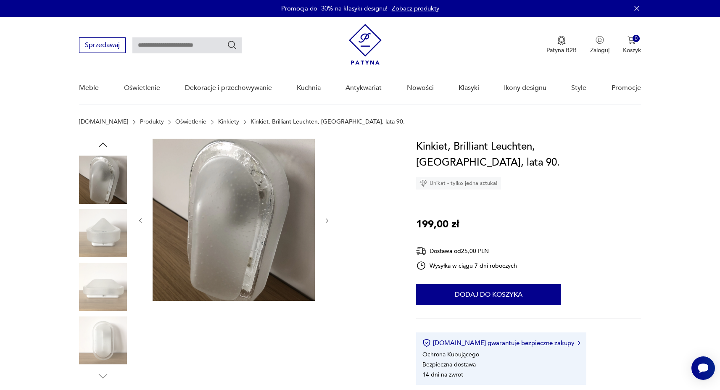
click at [324, 221] on icon "button" at bounding box center [327, 220] width 7 height 7
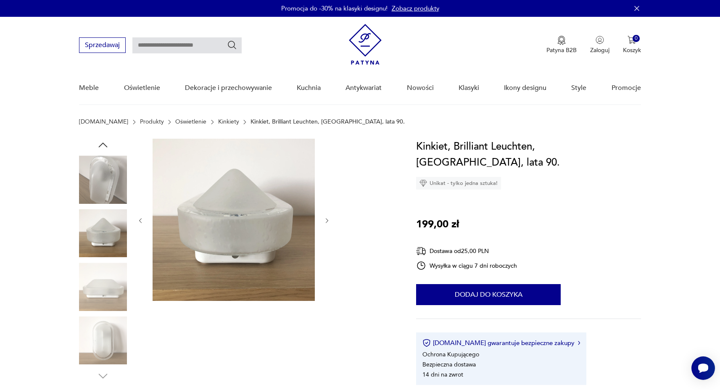
click at [324, 221] on icon "button" at bounding box center [327, 220] width 7 height 7
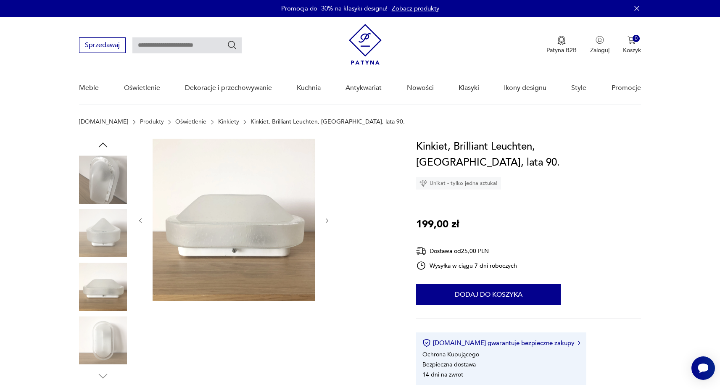
click at [324, 221] on icon "button" at bounding box center [327, 220] width 7 height 7
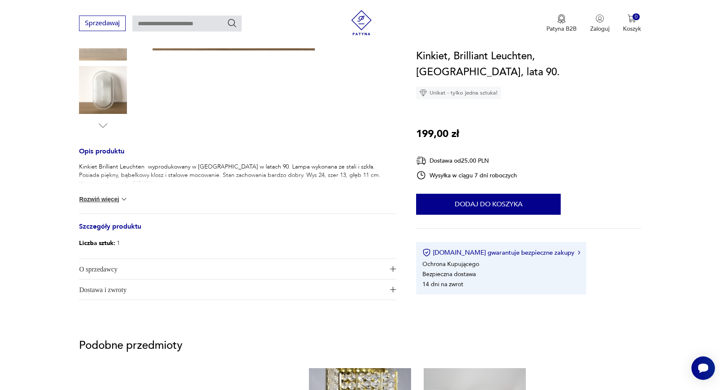
scroll to position [249, 0]
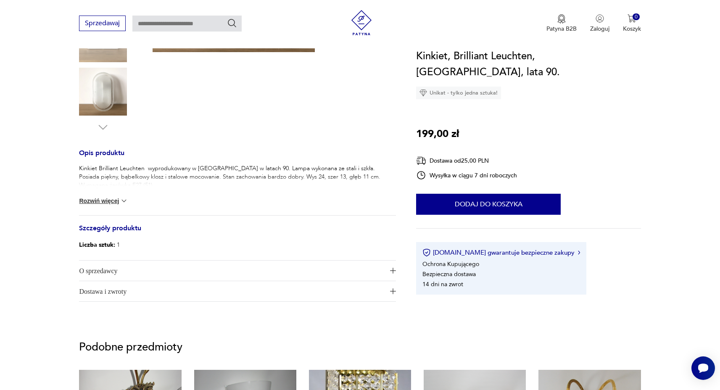
click at [128, 198] on div "Kinkiet Brilliant Leuchten wyprodukowany w Niemczech w latach 90. Lampa wykonan…" at bounding box center [237, 189] width 317 height 51
click at [128, 201] on img at bounding box center [124, 201] width 8 height 8
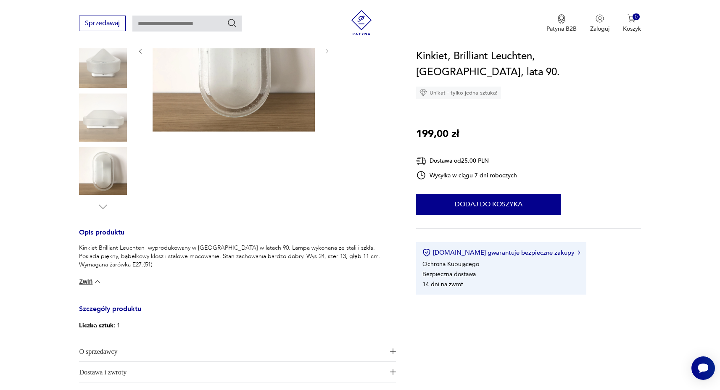
scroll to position [0, 0]
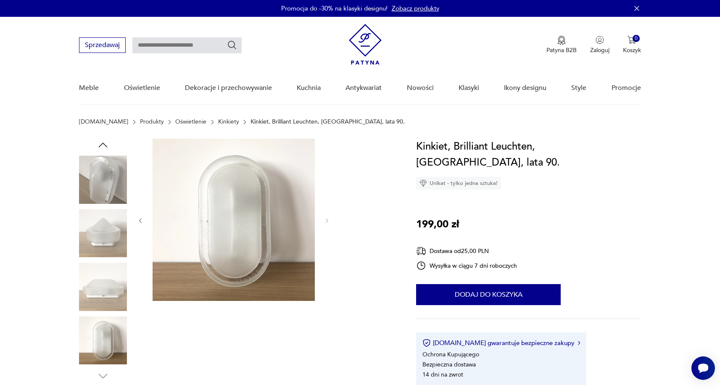
click at [250, 210] on img at bounding box center [234, 220] width 162 height 162
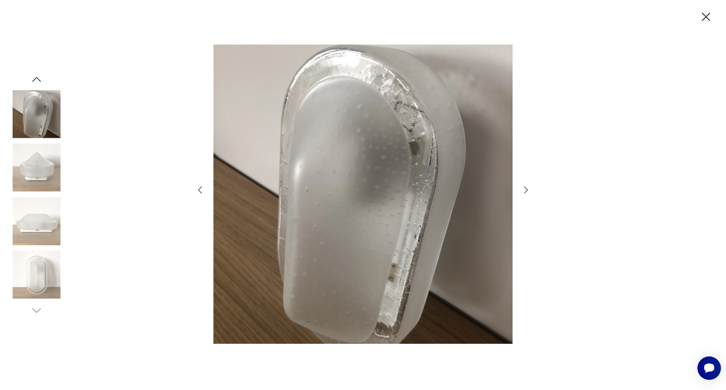
click at [522, 190] on icon "button" at bounding box center [526, 190] width 10 height 10
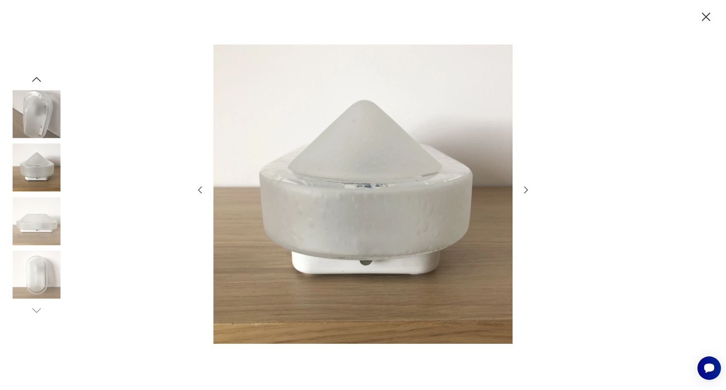
click at [522, 190] on icon "button" at bounding box center [526, 190] width 10 height 10
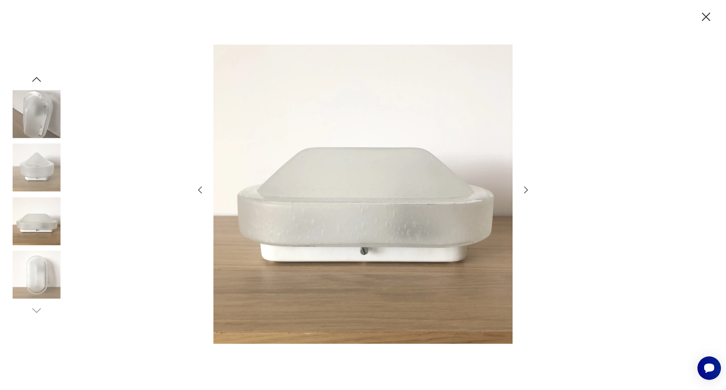
click at [522, 190] on icon "button" at bounding box center [526, 190] width 10 height 10
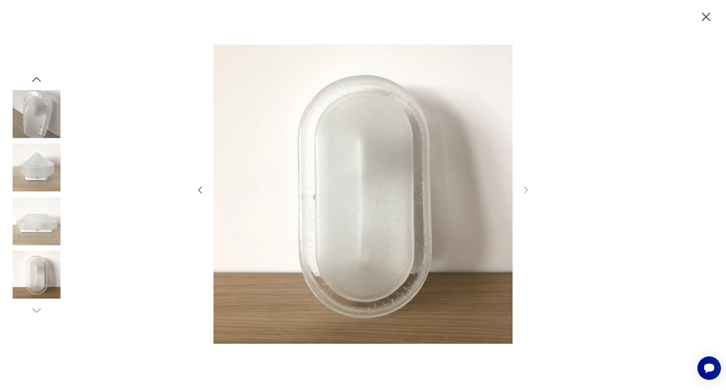
click at [200, 187] on icon "button" at bounding box center [200, 190] width 10 height 10
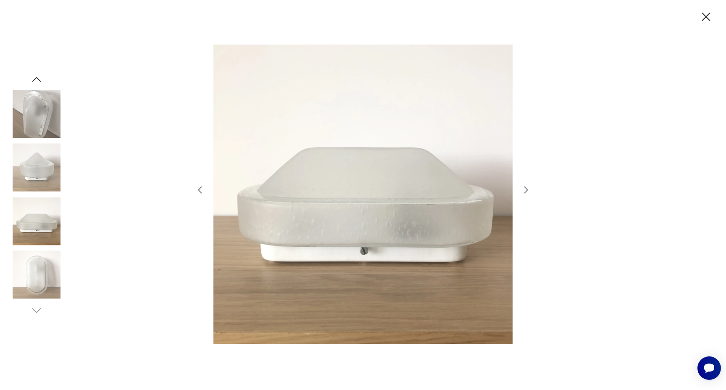
click at [200, 187] on icon "button" at bounding box center [200, 190] width 10 height 10
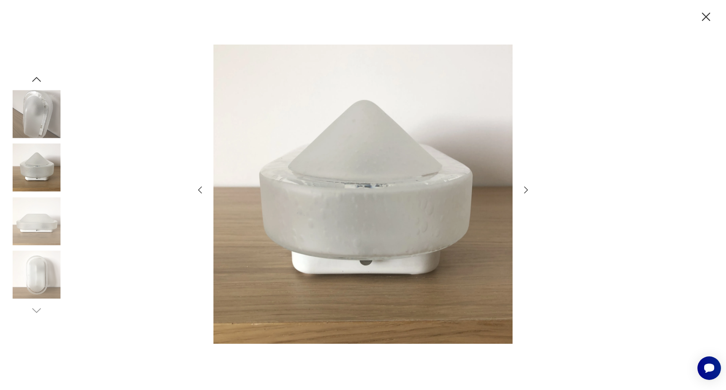
click at [200, 187] on icon "button" at bounding box center [200, 190] width 10 height 10
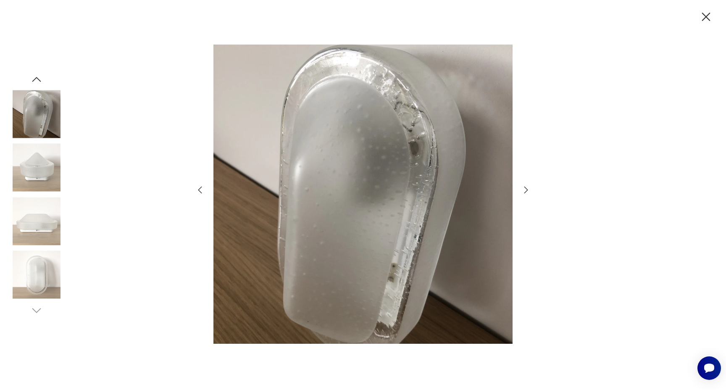
click at [200, 187] on icon "button" at bounding box center [200, 190] width 10 height 10
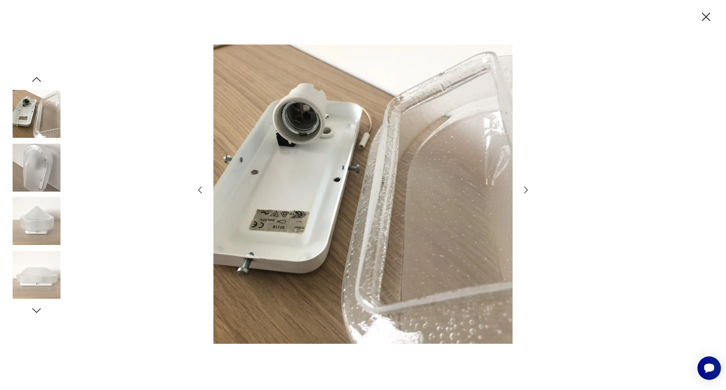
click at [200, 187] on icon "button" at bounding box center [200, 190] width 10 height 10
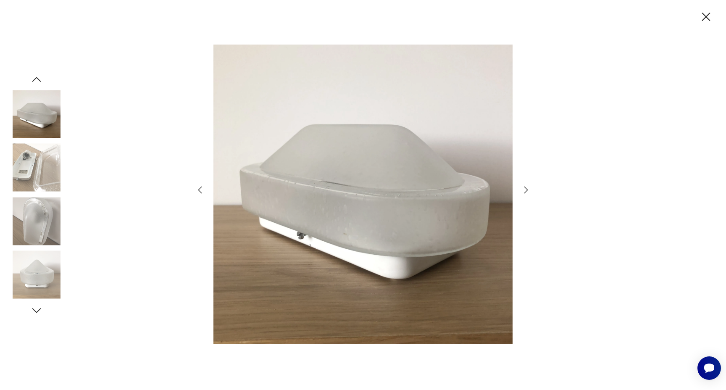
click at [200, 187] on icon "button" at bounding box center [200, 190] width 10 height 10
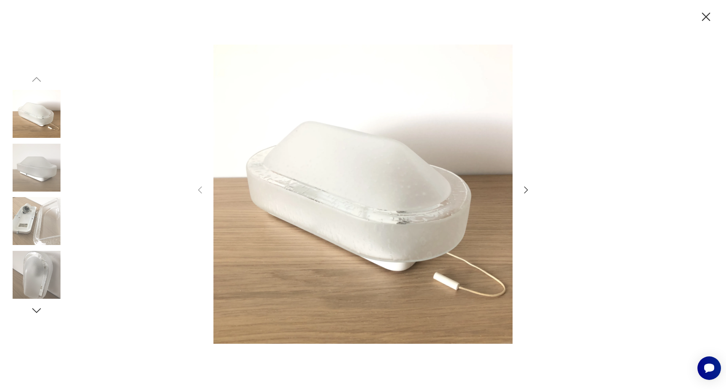
click at [527, 188] on icon "button" at bounding box center [526, 190] width 10 height 10
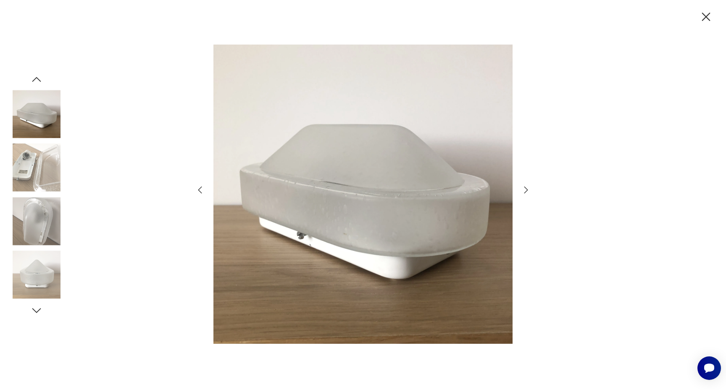
click at [527, 188] on icon "button" at bounding box center [526, 190] width 10 height 10
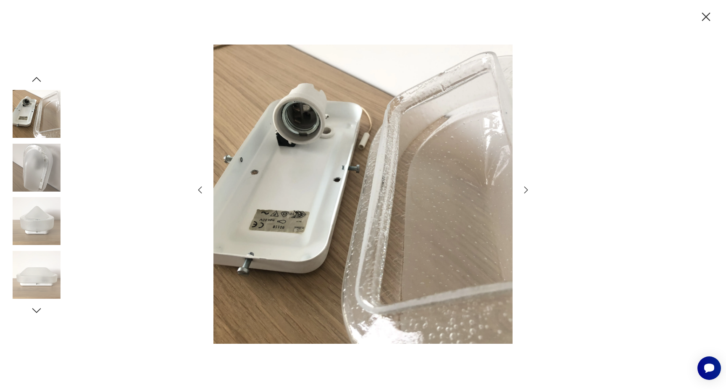
click at [527, 188] on icon "button" at bounding box center [526, 190] width 10 height 10
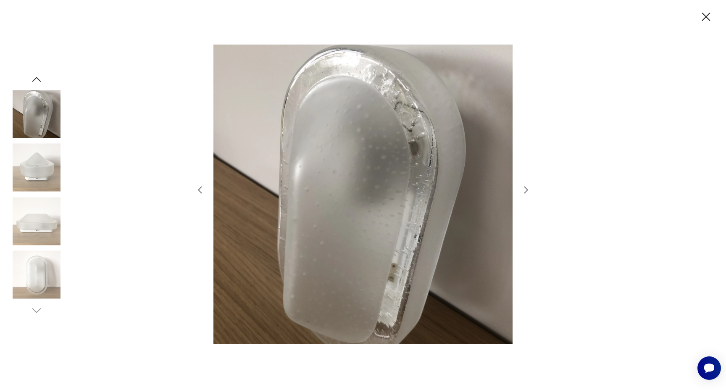
click at [527, 188] on icon "button" at bounding box center [526, 190] width 10 height 10
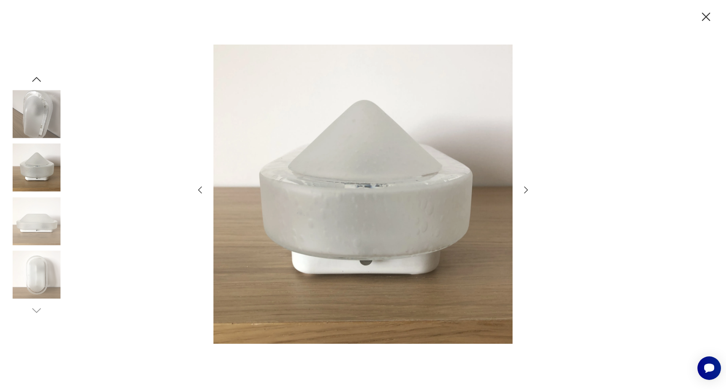
click at [527, 188] on icon "button" at bounding box center [526, 190] width 10 height 10
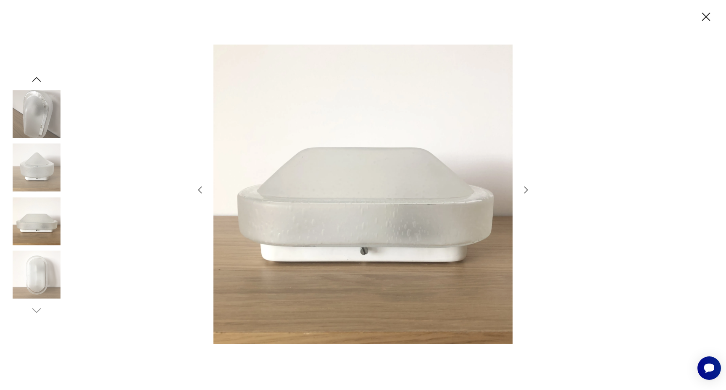
click at [527, 188] on icon "button" at bounding box center [526, 190] width 10 height 10
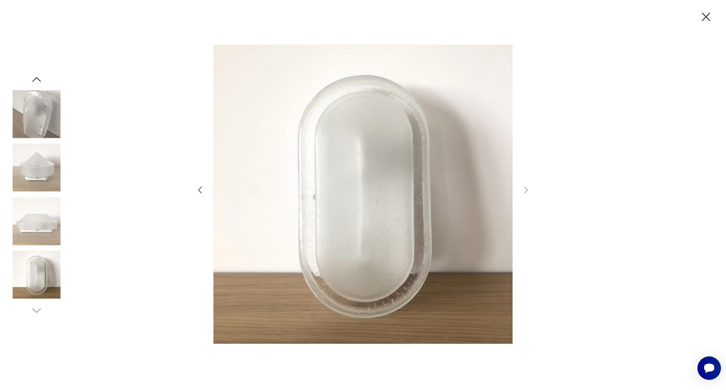
click at [706, 16] on icon "button" at bounding box center [706, 17] width 8 height 8
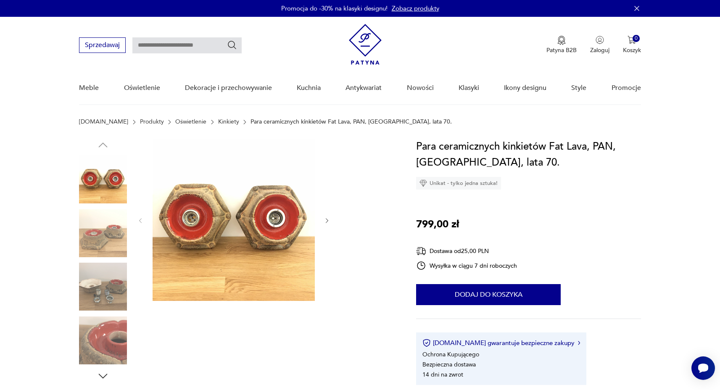
click at [327, 220] on icon "button" at bounding box center [327, 220] width 3 height 5
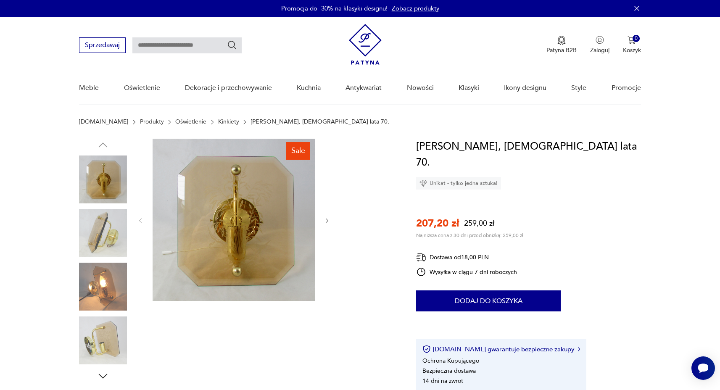
click at [330, 219] on icon "button" at bounding box center [327, 220] width 7 height 7
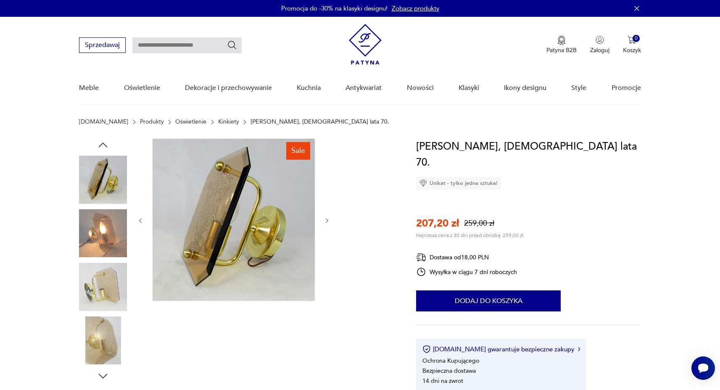
click at [330, 219] on icon "button" at bounding box center [327, 220] width 7 height 7
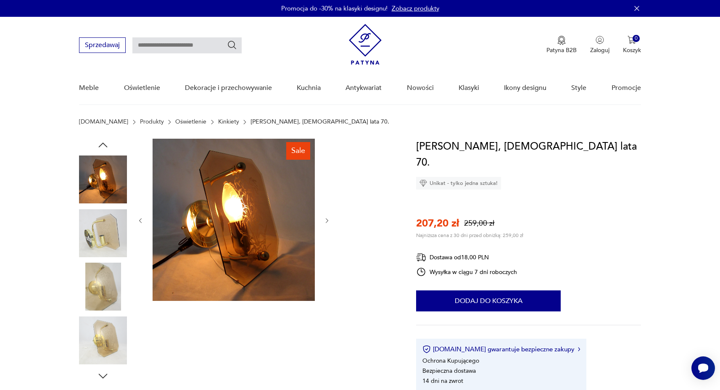
click at [330, 219] on icon "button" at bounding box center [327, 220] width 7 height 7
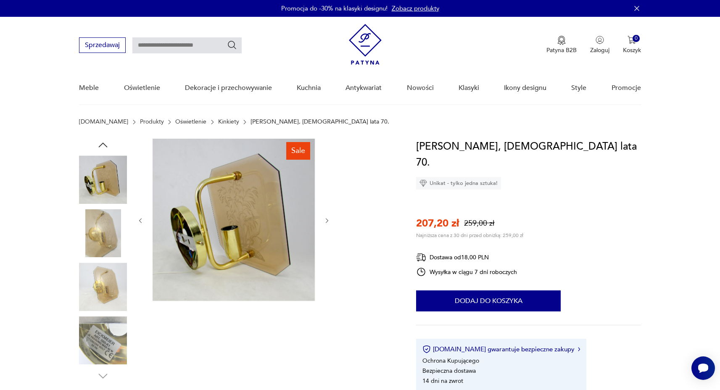
click at [330, 219] on icon "button" at bounding box center [327, 220] width 7 height 7
